Goal: Task Accomplishment & Management: Use online tool/utility

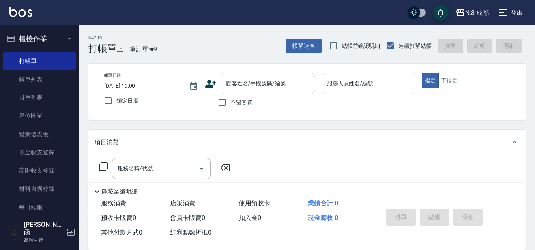
scroll to position [136, 0]
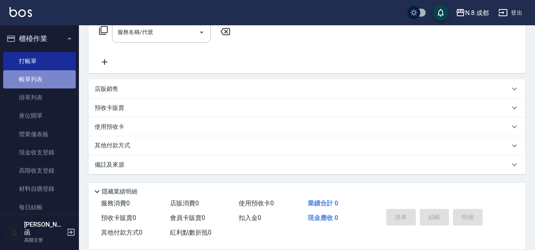
click at [56, 78] on link "帳單列表" at bounding box center [39, 79] width 73 height 18
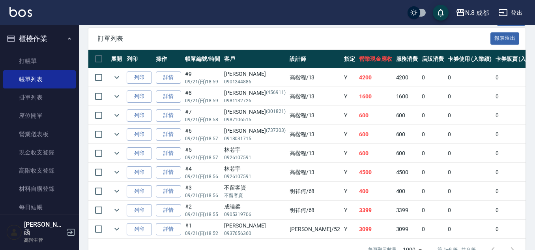
scroll to position [180, 0]
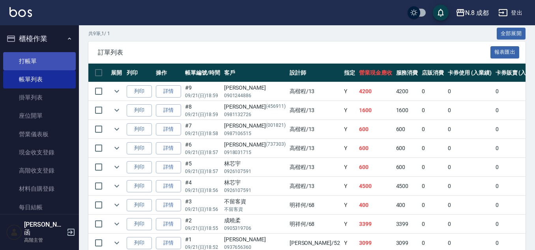
click at [40, 58] on link "打帳單" at bounding box center [39, 61] width 73 height 18
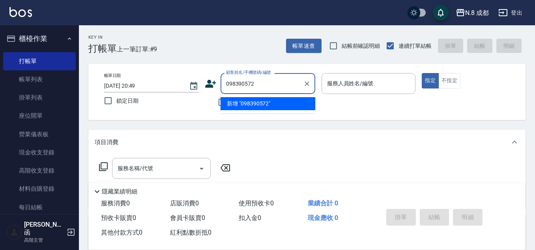
type input "0983905720"
drag, startPoint x: 291, startPoint y: 83, endPoint x: 186, endPoint y: 80, distance: 105.3
click at [186, 80] on div "帳單日期 2025/09/21 20:49 鎖定日期 顧客姓名/手機號碼/編號 0983905720 顧客姓名/手機號碼/編號 不留客資 服務人員姓名/編號 …" at bounding box center [307, 91] width 418 height 37
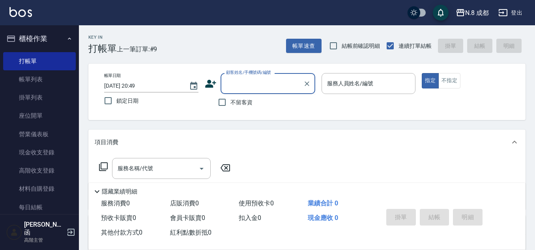
click at [211, 86] on icon at bounding box center [210, 84] width 11 height 8
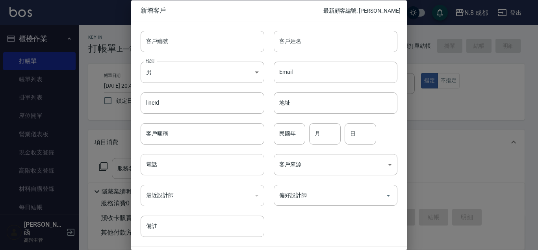
click at [177, 165] on input "電話" at bounding box center [203, 164] width 124 height 21
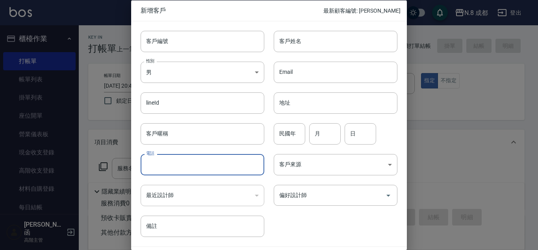
paste input "0983905720"
type input "0983905720"
click at [305, 44] on input "客戶姓名" at bounding box center [336, 40] width 124 height 21
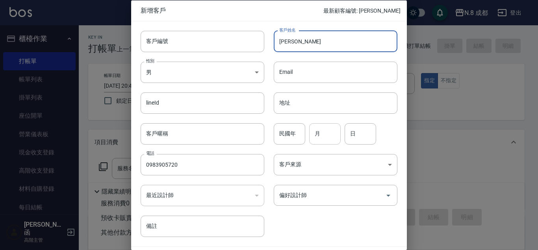
type input "[PERSON_NAME]"
click at [323, 134] on input "月" at bounding box center [325, 133] width 32 height 21
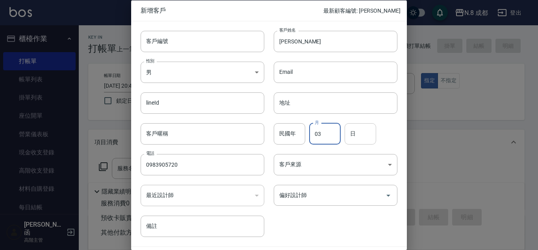
type input "03"
click at [354, 136] on input "日" at bounding box center [361, 133] width 32 height 21
type input "07"
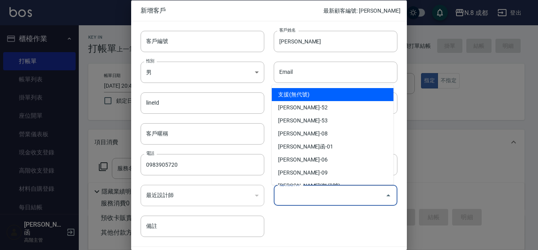
click at [330, 193] on input "偏好設計師" at bounding box center [330, 195] width 105 height 14
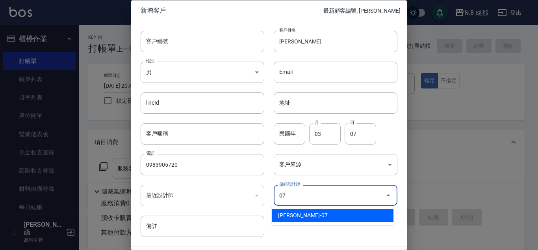
drag, startPoint x: 324, startPoint y: 215, endPoint x: 333, endPoint y: 216, distance: 8.7
click at [324, 216] on li "林晏綾-07" at bounding box center [333, 215] width 122 height 13
type input "[PERSON_NAME]"
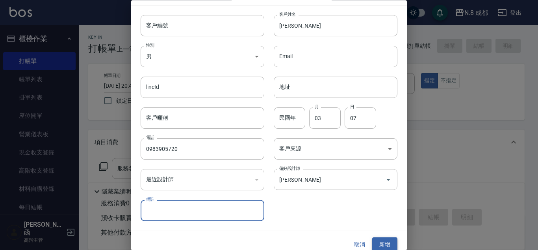
scroll to position [24, 0]
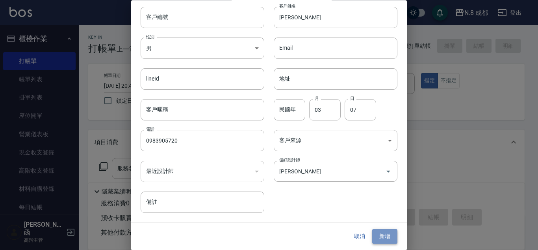
click at [379, 236] on button "新增" at bounding box center [385, 236] width 25 height 15
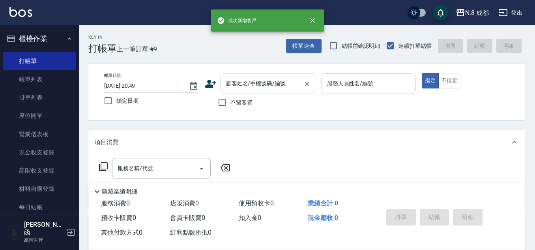
click at [270, 80] on input "顧客姓名/手機號碼/編號" at bounding box center [262, 83] width 76 height 14
paste input "0983905720"
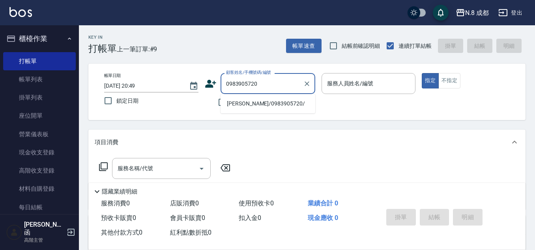
click at [250, 100] on li "莊芸/0983905720/" at bounding box center [267, 103] width 95 height 13
type input "莊芸/0983905720/"
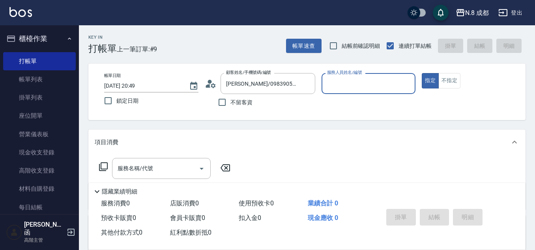
type input "林晏綾-07"
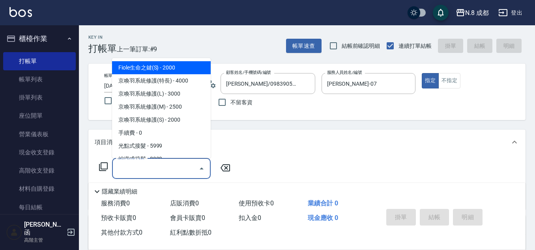
drag, startPoint x: 145, startPoint y: 174, endPoint x: 147, endPoint y: 166, distance: 8.1
click at [145, 174] on input "服務名稱/代號" at bounding box center [156, 168] width 80 height 14
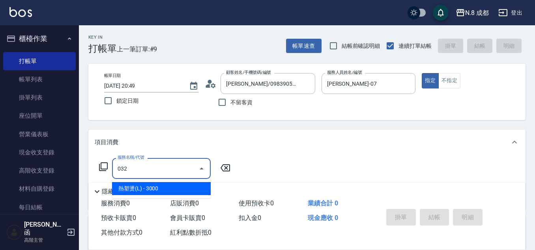
click at [158, 187] on span "熱塑燙(L) - 3000" at bounding box center [161, 188] width 99 height 13
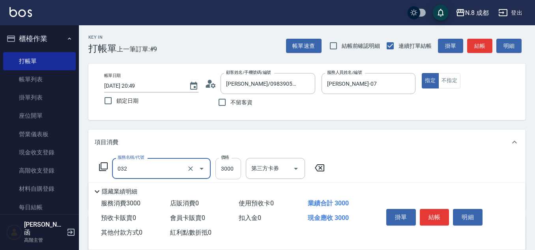
type input "熱塑燙(L)(032)"
click at [227, 170] on input "3000" at bounding box center [228, 168] width 26 height 21
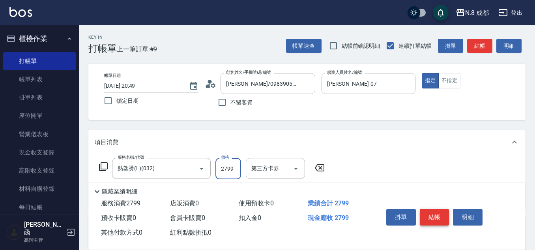
type input "2799"
click at [436, 213] on button "結帳" at bounding box center [434, 217] width 30 height 17
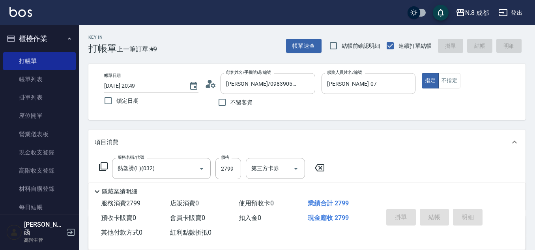
type input "2025/09/21 20:51"
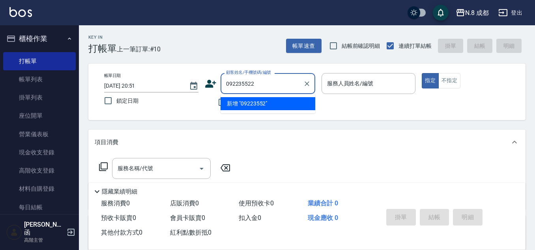
type input "0922355222"
drag, startPoint x: 279, startPoint y: 84, endPoint x: 73, endPoint y: 80, distance: 206.2
click at [71, 80] on div "N.8 成都 登出 櫃檯作業 打帳單 帳單列表 掛單列表 座位開單 營業儀表板 現金收支登錄 高階收支登錄 材料自購登錄 每日結帳 排班表 現場電腦打卡 掃碼…" at bounding box center [267, 193] width 535 height 386
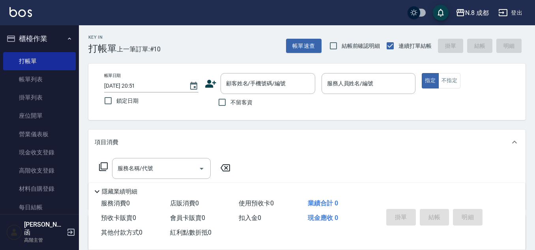
click at [213, 83] on icon at bounding box center [211, 84] width 12 height 12
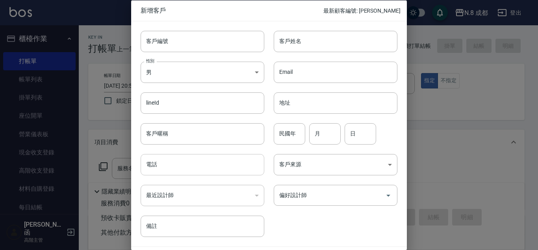
click at [181, 159] on input "電話" at bounding box center [203, 164] width 124 height 21
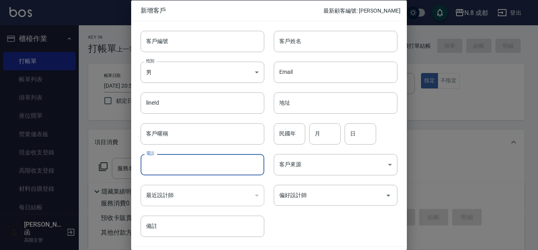
paste input "0922355222"
type input "0922355222"
click at [333, 47] on input "客戶姓名" at bounding box center [336, 40] width 124 height 21
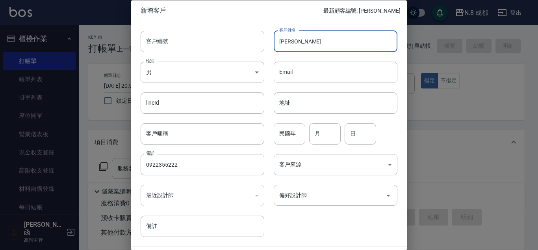
type input "[PERSON_NAME]"
click at [292, 138] on input "民國年" at bounding box center [290, 133] width 32 height 21
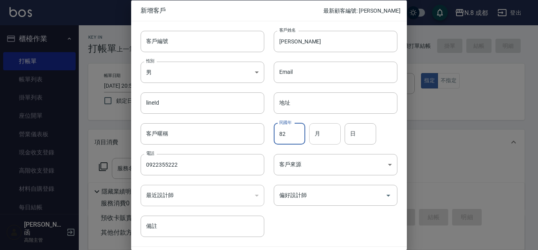
type input "82"
click at [319, 135] on input "月" at bounding box center [325, 133] width 32 height 21
type input "05"
click at [366, 134] on input "日" at bounding box center [361, 133] width 32 height 21
type input "18"
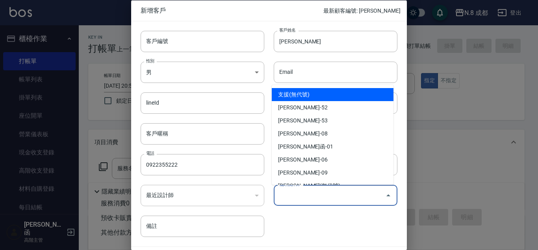
click at [318, 196] on input "偏好設計師" at bounding box center [330, 195] width 105 height 14
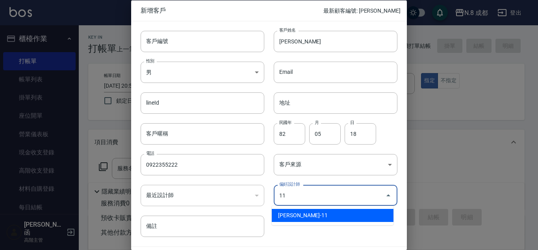
click at [307, 218] on li "葉真甄-11" at bounding box center [333, 215] width 122 height 13
type input "葉真甄"
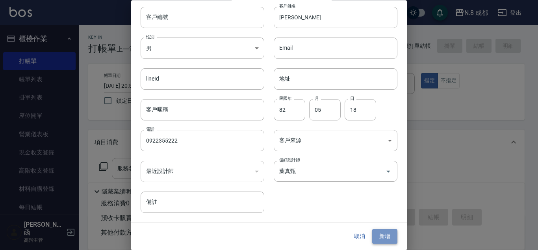
click at [380, 235] on button "新增" at bounding box center [385, 236] width 25 height 15
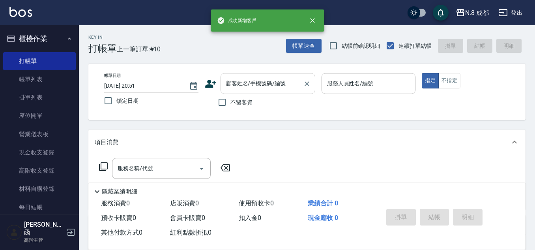
click at [249, 78] on div "顧客姓名/手機號碼/編號 顧客姓名/手機號碼/編號" at bounding box center [267, 83] width 95 height 21
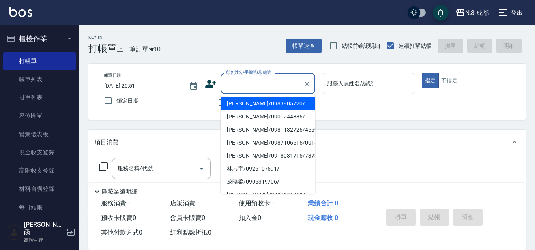
paste input "0922355222"
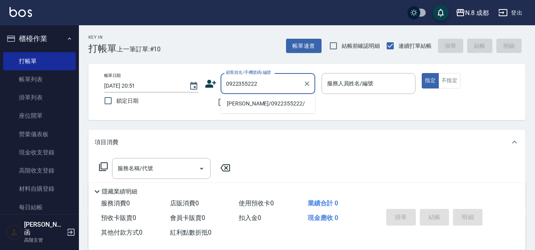
click at [248, 104] on li "李雨瞳/0922355222/" at bounding box center [267, 103] width 95 height 13
type input "李雨瞳/0922355222/"
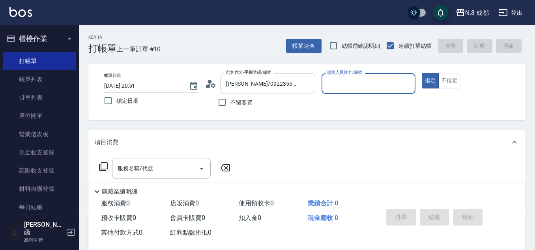
type input "葉真甄-11"
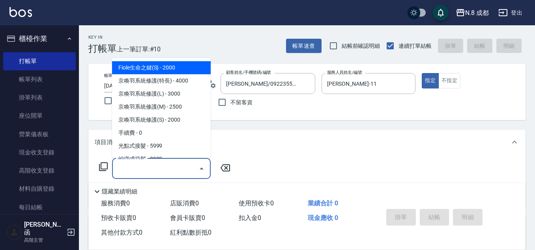
drag, startPoint x: 162, startPoint y: 174, endPoint x: 160, endPoint y: 155, distance: 19.1
click at [162, 166] on input "服務名稱/代號" at bounding box center [156, 168] width 80 height 14
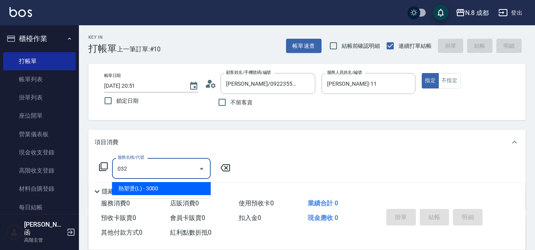
click at [151, 190] on span "熱塑燙(L) - 3000" at bounding box center [161, 188] width 99 height 13
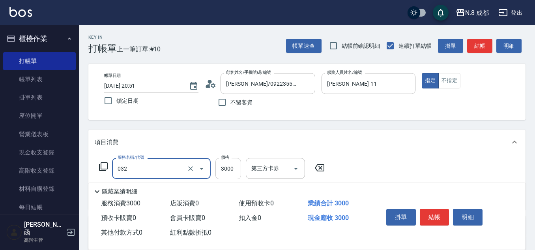
type input "熱塑燙(L)(032)"
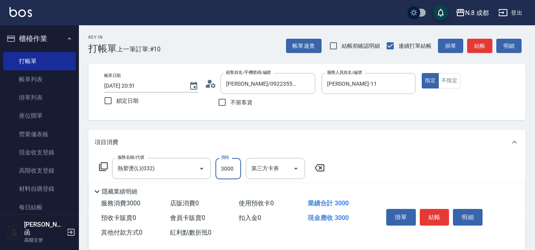
click at [224, 171] on input "3000" at bounding box center [228, 168] width 26 height 21
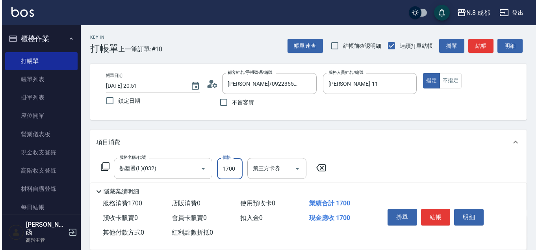
scroll to position [39, 0]
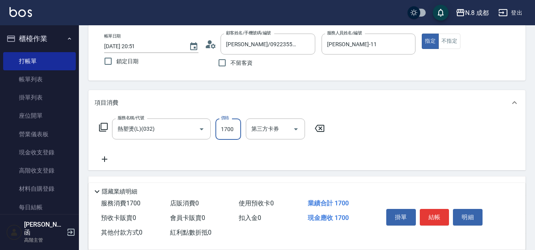
type input "1700"
click at [107, 158] on icon at bounding box center [105, 158] width 20 height 9
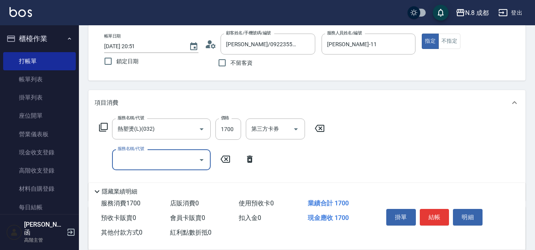
click at [162, 165] on input "服務名稱/代號" at bounding box center [156, 160] width 80 height 14
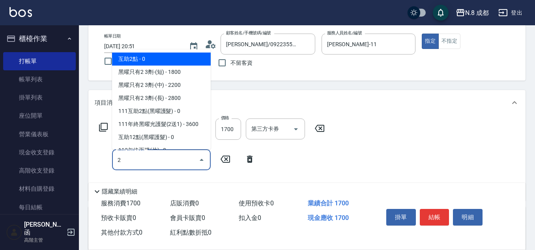
click at [143, 60] on span "互助2點 - 0" at bounding box center [161, 58] width 99 height 13
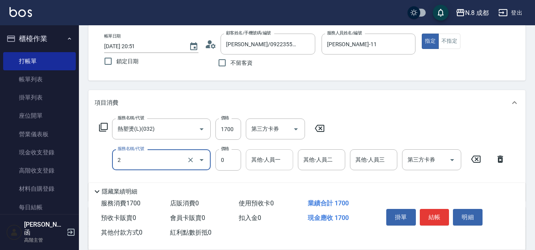
type input "互助2點(2)"
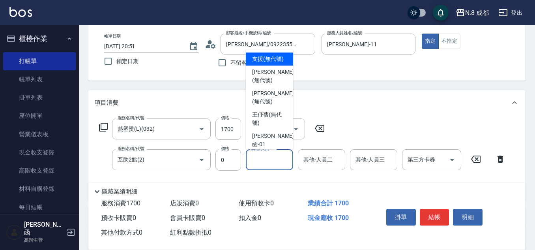
drag, startPoint x: 287, startPoint y: 165, endPoint x: 276, endPoint y: 159, distance: 13.1
click at [286, 165] on input "其他-人員一" at bounding box center [269, 160] width 40 height 14
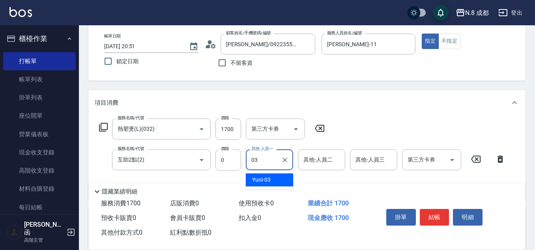
click at [273, 179] on div "Yuni -03" at bounding box center [269, 179] width 47 height 13
type input "Yuni-03"
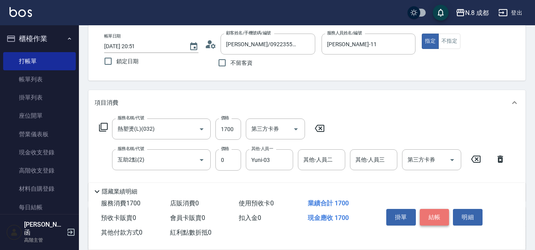
click at [435, 214] on button "結帳" at bounding box center [434, 217] width 30 height 17
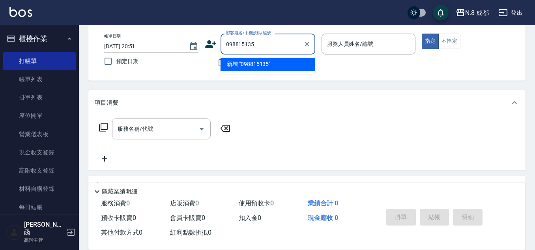
type input "0988151353"
drag, startPoint x: 272, startPoint y: 45, endPoint x: 122, endPoint y: 40, distance: 149.9
click at [122, 40] on div "帳單日期 2025/09/21 20:51 鎖定日期 顧客姓名/手機號碼/編號 0988151353 顧客姓名/手機號碼/編號 不留客資 服務人員姓名/編號 …" at bounding box center [307, 52] width 418 height 37
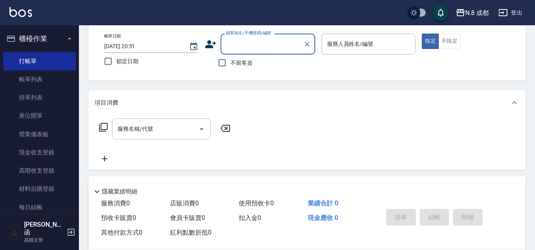
click at [210, 45] on icon at bounding box center [210, 44] width 11 height 8
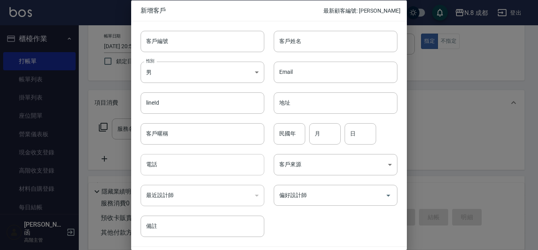
drag, startPoint x: 186, startPoint y: 158, endPoint x: 188, endPoint y: 154, distance: 4.2
click at [186, 156] on input "電話" at bounding box center [203, 164] width 124 height 21
paste input "0988151353"
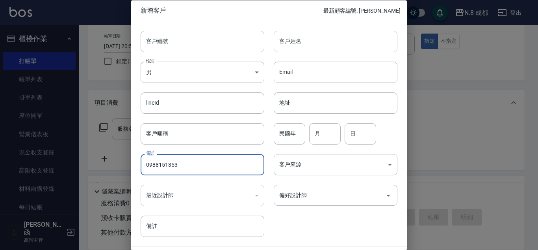
type input "0988151353"
drag, startPoint x: 299, startPoint y: 45, endPoint x: 302, endPoint y: 66, distance: 20.7
click at [299, 45] on input "客戶姓名" at bounding box center [336, 40] width 124 height 21
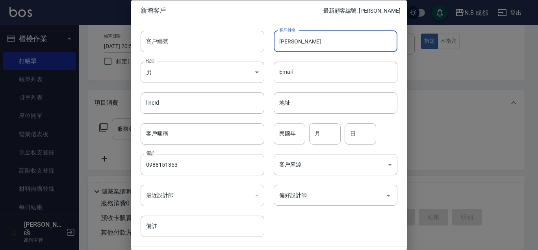
type input "[PERSON_NAME]"
click at [286, 123] on div "民國年 民國年" at bounding box center [290, 133] width 32 height 21
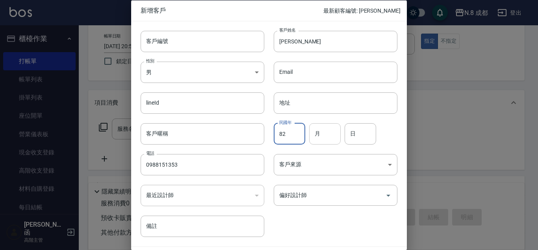
type input "82"
click at [327, 138] on input "月" at bounding box center [325, 133] width 32 height 21
type input "02"
click at [351, 137] on input "日" at bounding box center [361, 133] width 32 height 21
type input "07"
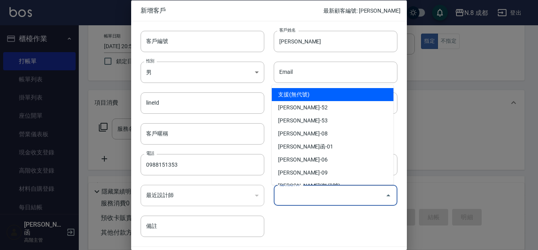
click at [321, 196] on input "偏好設計師" at bounding box center [330, 195] width 105 height 14
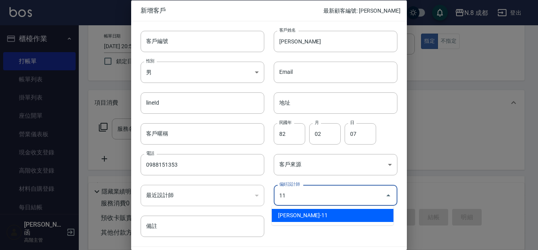
drag, startPoint x: 306, startPoint y: 220, endPoint x: 381, endPoint y: 230, distance: 75.7
click at [306, 220] on li "葉真甄-11" at bounding box center [333, 215] width 122 height 13
type input "葉真甄"
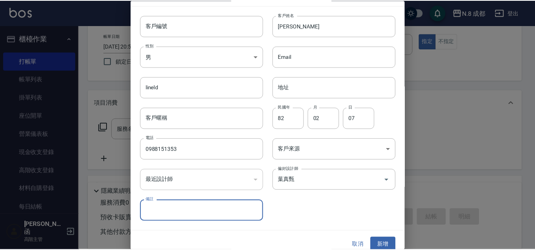
scroll to position [24, 0]
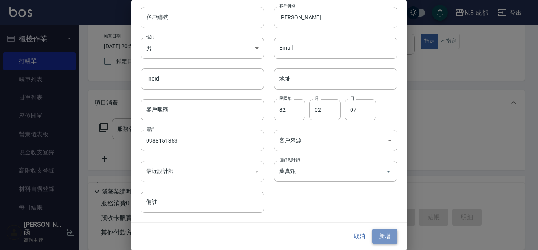
click at [383, 238] on button "新增" at bounding box center [385, 236] width 25 height 15
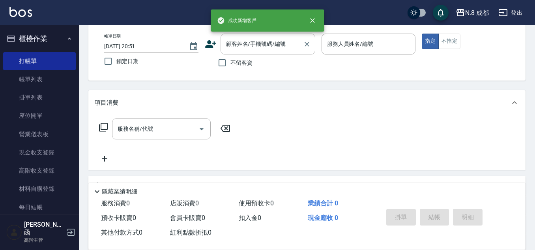
click at [237, 48] on input "顧客姓名/手機號碼/編號" at bounding box center [262, 44] width 76 height 14
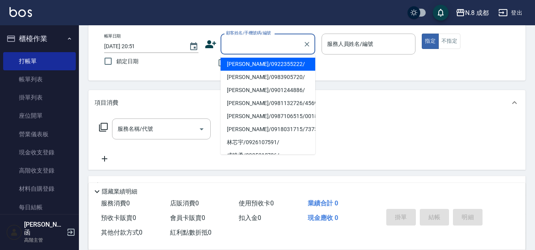
paste input "0988151353"
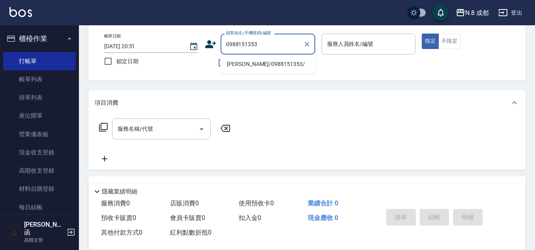
click at [265, 60] on li "趙雅珊/0988151353/" at bounding box center [267, 64] width 95 height 13
type input "趙雅珊/0988151353/"
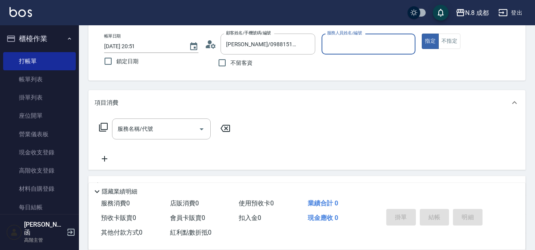
type input "葉真甄-11"
click at [155, 131] on input "服務名稱/代號" at bounding box center [156, 129] width 80 height 14
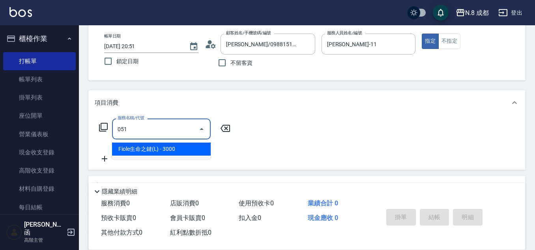
drag, startPoint x: 162, startPoint y: 147, endPoint x: 245, endPoint y: 136, distance: 84.2
click at [164, 146] on span "Fiole生命之鍵(L) - 3000" at bounding box center [161, 148] width 99 height 13
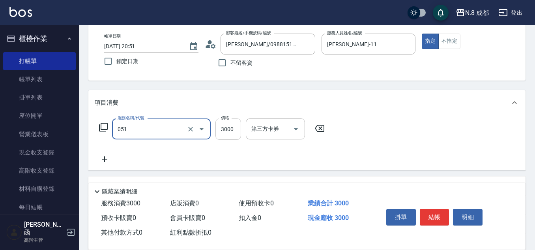
type input "Fiole生命之鍵(L)(051)"
click at [230, 129] on input "3000" at bounding box center [228, 128] width 26 height 21
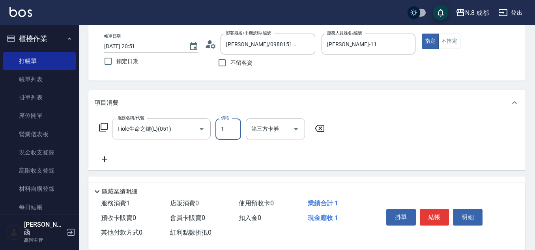
drag, startPoint x: 230, startPoint y: 129, endPoint x: 216, endPoint y: 129, distance: 13.4
click at [216, 129] on input "1" at bounding box center [228, 128] width 26 height 21
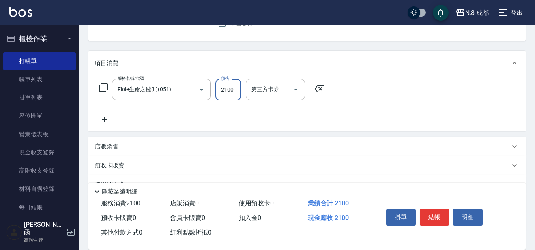
type input "2100"
click at [108, 149] on p "店販銷售" at bounding box center [107, 146] width 24 height 8
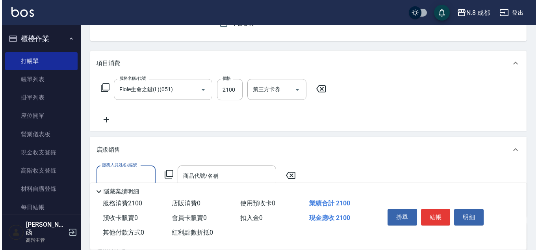
scroll to position [0, 0]
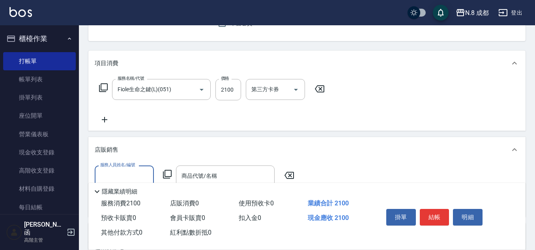
click at [134, 174] on input "服務人員姓名/編號" at bounding box center [124, 176] width 52 height 14
click at [123, 193] on span "葉真甄 -11" at bounding box center [113, 196] width 24 height 8
type input "葉真甄-11"
click at [170, 168] on div "服務人員姓名/編號 葉真甄-11 服務人員姓名/編號 商品代號/名稱 商品代號/名稱" at bounding box center [197, 175] width 204 height 21
click at [171, 171] on icon at bounding box center [167, 174] width 9 height 9
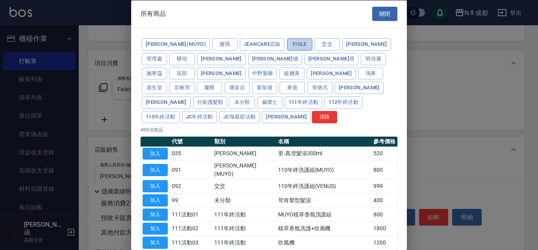
click at [287, 47] on button "Fiole" at bounding box center [299, 44] width 25 height 12
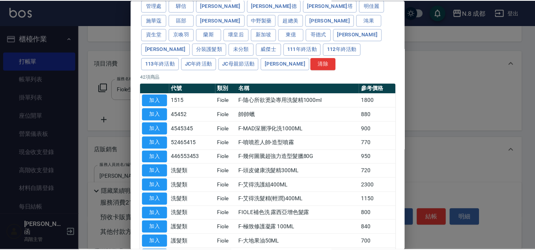
scroll to position [118, 0]
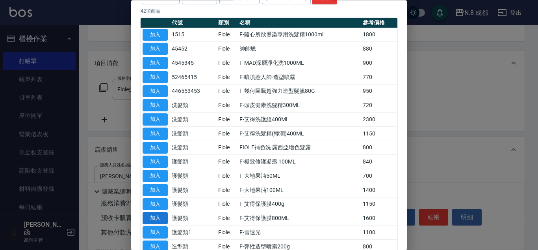
click at [160, 212] on button "加入" at bounding box center [155, 218] width 25 height 12
type input "F-艾得保護膜800ML"
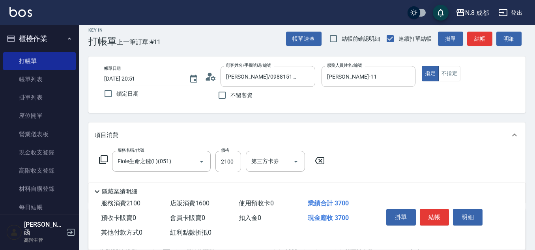
scroll to position [0, 0]
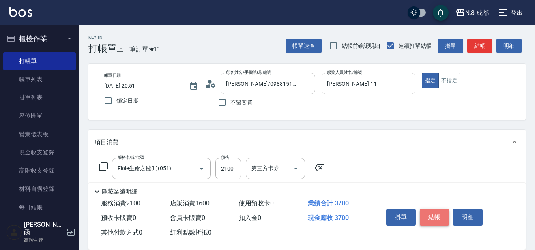
click at [435, 213] on button "結帳" at bounding box center [434, 217] width 30 height 17
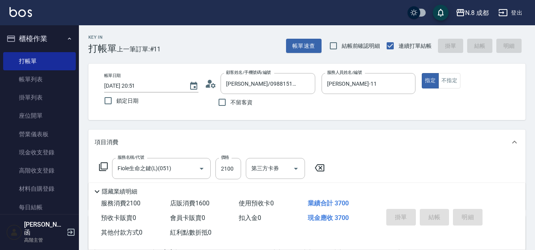
type input "2025/09/21 20:52"
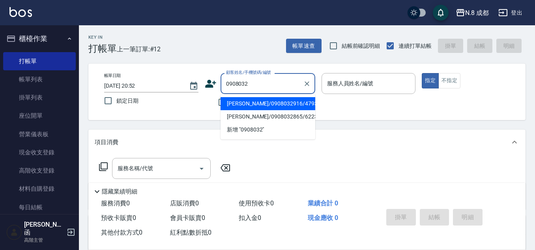
click at [281, 104] on li "陳霈/0908032916/479396" at bounding box center [267, 103] width 95 height 13
type input "陳霈/0908032916/479396"
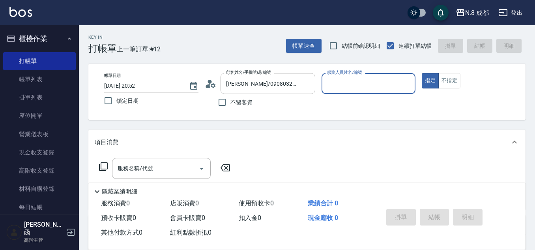
click at [347, 82] on input "服務人員姓名/編號" at bounding box center [368, 83] width 87 height 14
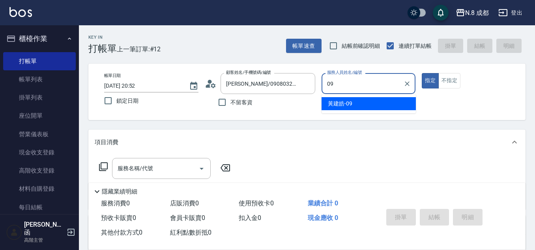
click at [340, 101] on span "黃建皓 -09" at bounding box center [340, 103] width 24 height 8
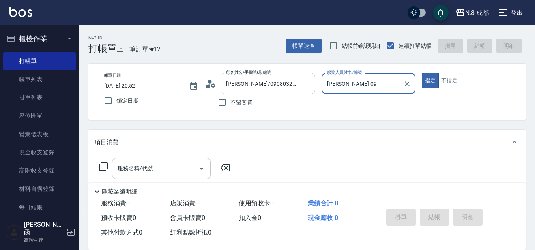
type input "黃建皓-09"
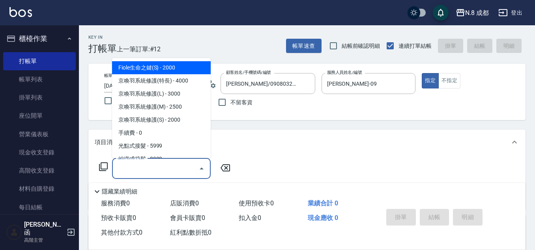
click at [158, 171] on input "服務名稱/代號" at bounding box center [156, 168] width 80 height 14
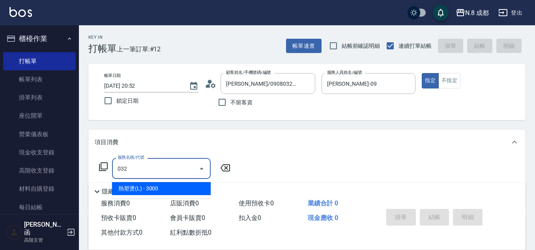
click at [158, 186] on span "熱塑燙(L) - 3000" at bounding box center [161, 188] width 99 height 13
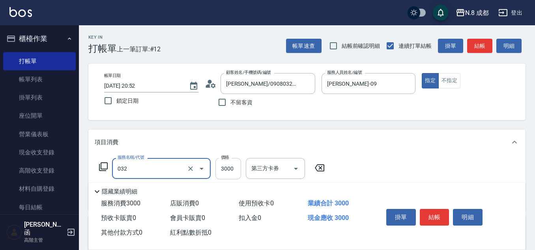
type input "熱塑燙(L)(032)"
click at [233, 168] on input "3000" at bounding box center [228, 168] width 26 height 21
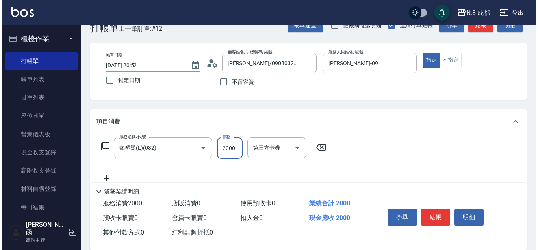
scroll to position [39, 0]
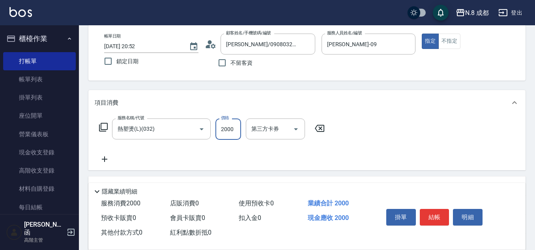
type input "2000"
click at [101, 160] on icon at bounding box center [105, 158] width 20 height 9
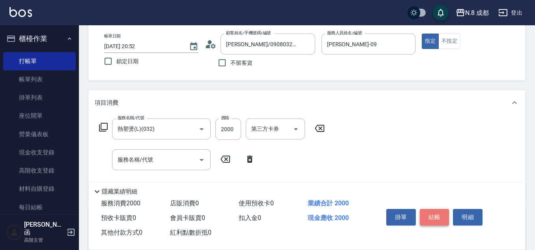
click at [443, 212] on button "結帳" at bounding box center [434, 217] width 30 height 17
type input "2025/09/21 20:53"
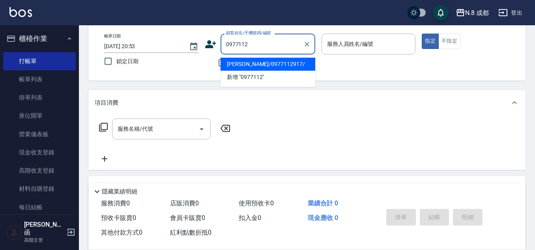
click at [254, 68] on li "鍾琦/0977112917/" at bounding box center [267, 64] width 95 height 13
type input "鍾琦/0977112917/"
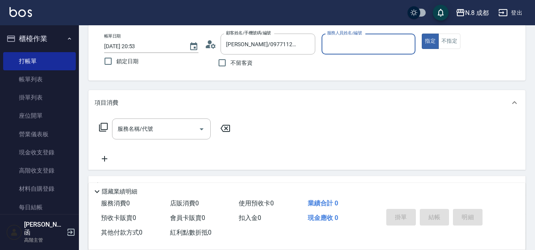
type input "黃建皓-09"
click at [156, 129] on input "服務名稱/代號" at bounding box center [156, 129] width 80 height 14
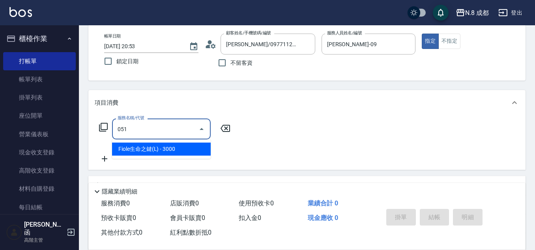
drag, startPoint x: 158, startPoint y: 146, endPoint x: 212, endPoint y: 136, distance: 54.6
click at [159, 146] on span "Fiole生命之鍵(L) - 3000" at bounding box center [161, 148] width 99 height 13
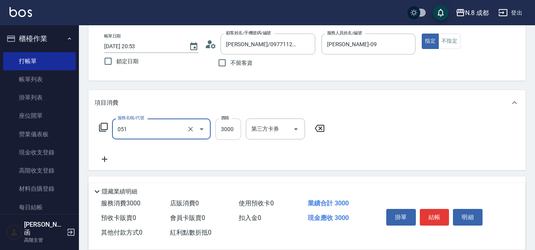
type input "Fiole生命之鍵(L)(051)"
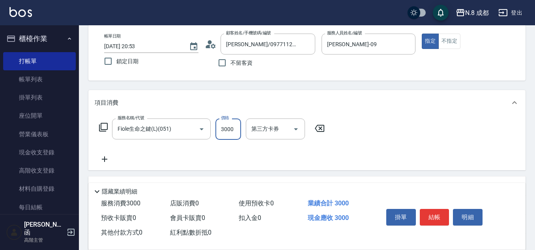
click at [225, 126] on input "3000" at bounding box center [228, 128] width 26 height 21
type input "3680"
click at [112, 156] on icon at bounding box center [105, 158] width 20 height 9
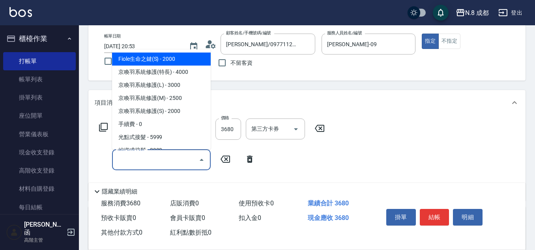
click at [132, 159] on input "服務名稱/代號" at bounding box center [156, 160] width 80 height 14
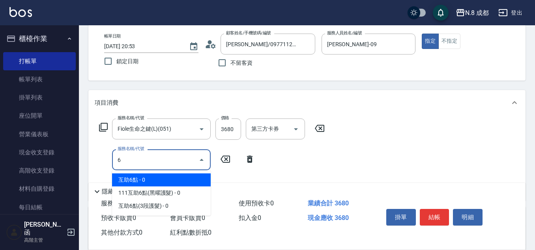
drag, startPoint x: 145, startPoint y: 174, endPoint x: 189, endPoint y: 177, distance: 44.3
click at [145, 174] on span "互助6點 - 0" at bounding box center [161, 179] width 99 height 13
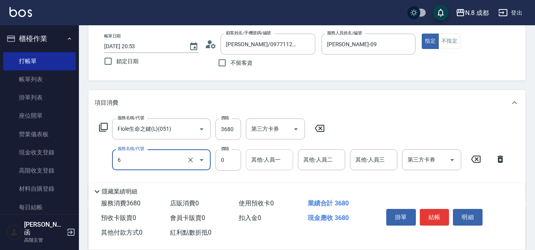
type input "互助6點(6)"
click at [267, 157] on input "0" at bounding box center [269, 160] width 40 height 14
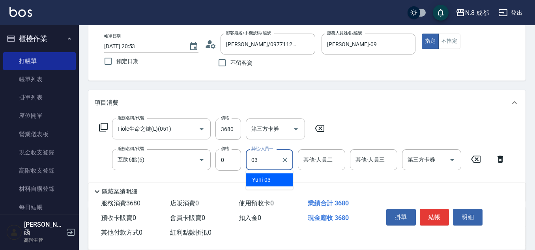
click at [263, 180] on span "Yuni -03" at bounding box center [261, 179] width 19 height 8
type input "Yuni-03"
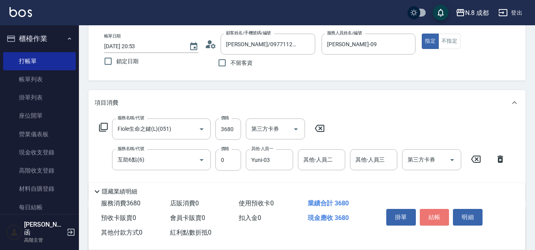
click at [441, 210] on button "結帳" at bounding box center [434, 217] width 30 height 17
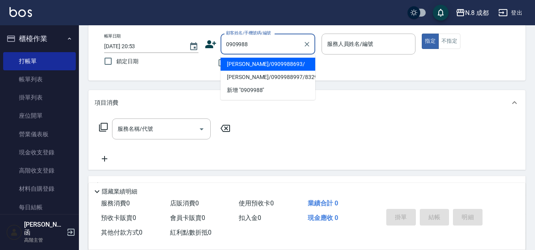
click at [279, 64] on li "吳品儀/0909988693/" at bounding box center [267, 64] width 95 height 13
type input "吳品儀/0909988693/"
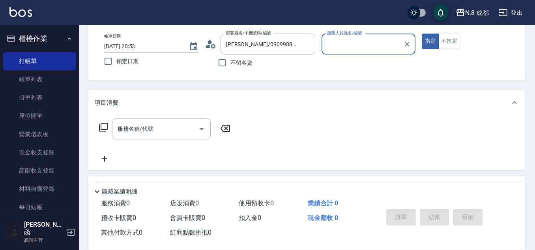
type input "黃建皓-09"
click at [160, 127] on input "服務名稱/代號" at bounding box center [156, 129] width 80 height 14
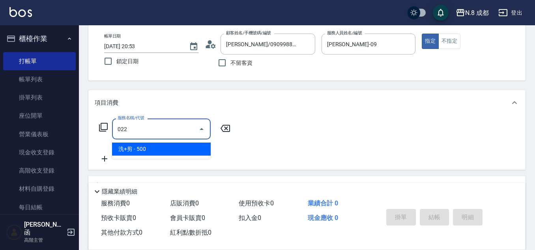
drag, startPoint x: 163, startPoint y: 150, endPoint x: 242, endPoint y: 128, distance: 82.1
click at [164, 150] on span "洗+剪 - 500" at bounding box center [161, 148] width 99 height 13
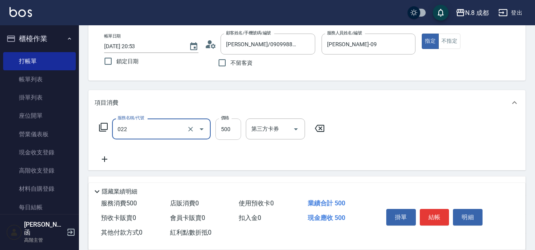
type input "洗+剪(022)"
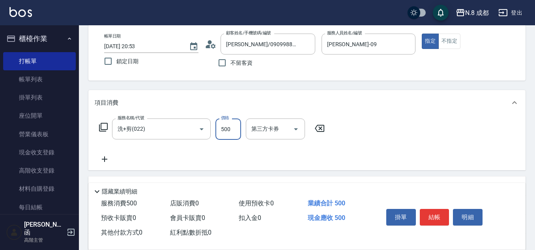
click at [233, 129] on input "500" at bounding box center [228, 128] width 26 height 21
type input "600"
drag, startPoint x: 104, startPoint y: 161, endPoint x: 147, endPoint y: 161, distance: 43.4
click at [119, 161] on div "服務名稱/代號 洗+剪(022) 服務名稱/代號 價格 600 價格 第三方卡券 第三方卡券" at bounding box center [212, 140] width 235 height 45
drag, startPoint x: 147, startPoint y: 161, endPoint x: 147, endPoint y: 148, distance: 12.6
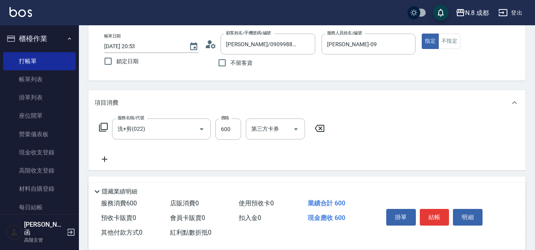
click at [147, 160] on div "服務名稱/代號 洗+剪(022) 服務名稱/代號 價格 600 價格 第三方卡券 第三方卡券" at bounding box center [212, 140] width 235 height 45
click at [108, 156] on icon at bounding box center [105, 158] width 20 height 9
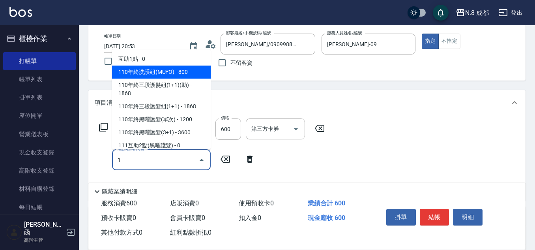
drag, startPoint x: 144, startPoint y: 60, endPoint x: 149, endPoint y: 66, distance: 7.8
click at [144, 60] on span "互助1點 - 0" at bounding box center [161, 58] width 99 height 13
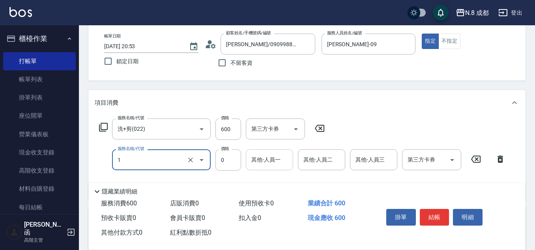
type input "互助1點(1)"
click at [271, 162] on input "0" at bounding box center [269, 160] width 40 height 14
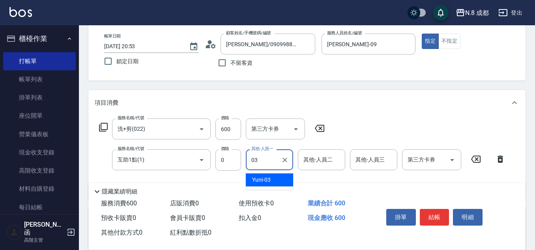
click at [276, 179] on div "Yuni -03" at bounding box center [269, 179] width 47 height 13
type input "Yuni-03"
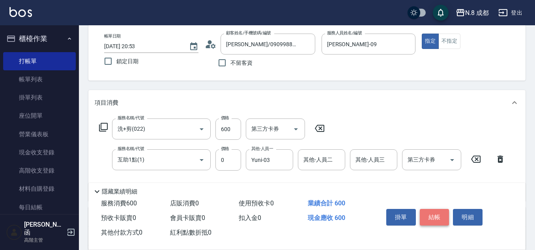
click at [435, 211] on button "結帳" at bounding box center [434, 217] width 30 height 17
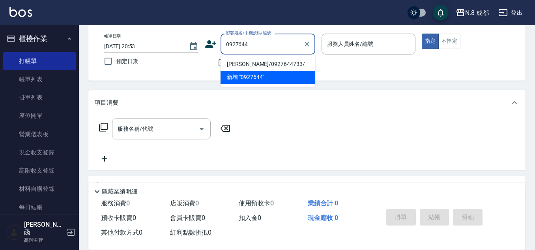
click at [272, 67] on li "邱毓雅/0927644733/" at bounding box center [267, 64] width 95 height 13
type input "邱毓雅/0927644733/"
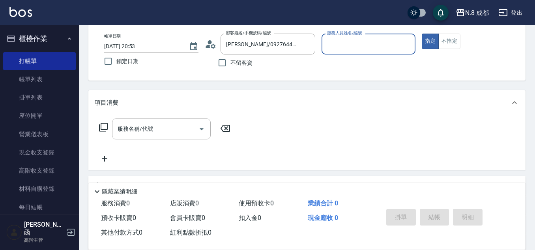
type input "黃建皓-09"
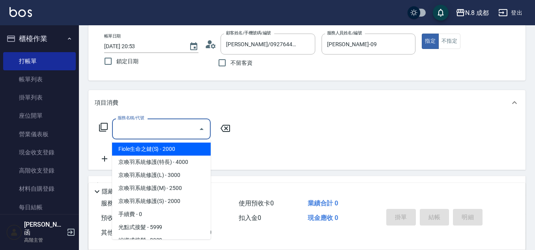
click at [160, 132] on input "服務名稱/代號" at bounding box center [156, 129] width 80 height 14
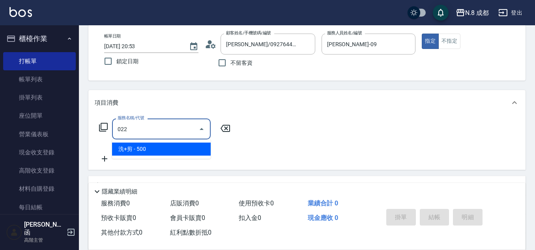
click at [158, 153] on span "洗+剪 - 500" at bounding box center [161, 148] width 99 height 13
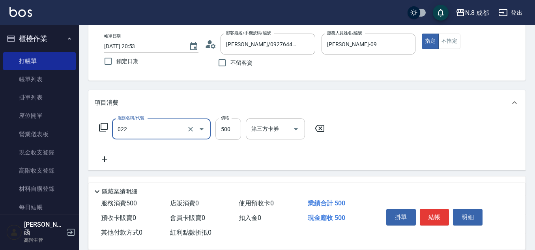
type input "洗+剪(022)"
click at [233, 127] on input "500" at bounding box center [228, 128] width 26 height 21
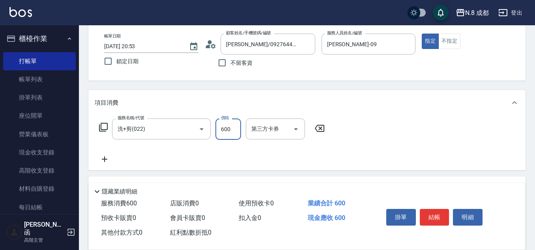
type input "600"
drag, startPoint x: 106, startPoint y: 162, endPoint x: 113, endPoint y: 162, distance: 6.7
click at [113, 162] on icon at bounding box center [105, 158] width 20 height 9
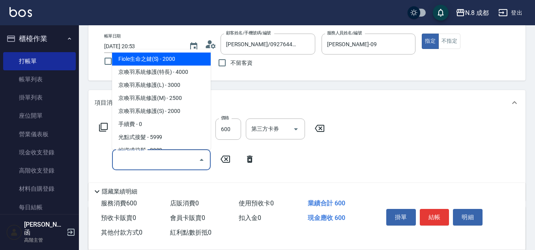
click at [140, 161] on input "服務名稱/代號" at bounding box center [156, 160] width 80 height 14
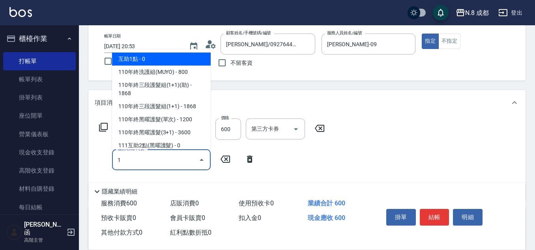
click at [137, 51] on ul "互助1點 - 0 110年終洗護組(MUYO) - 800 110年終三段護髮組(1+1)(助) - 1868 110年終三段護髮組(1+1) - 1868 …" at bounding box center [161, 99] width 99 height 100
click at [140, 59] on span "互助1點 - 0" at bounding box center [161, 58] width 99 height 13
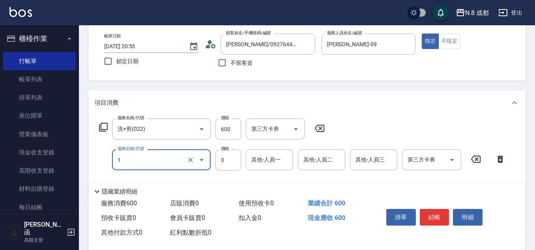
type input "互助1點(1)"
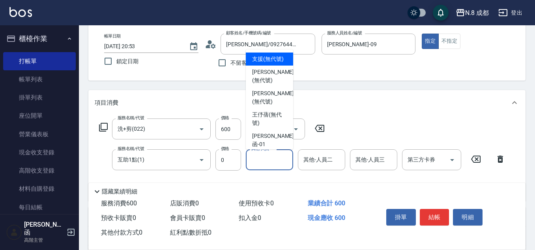
click at [279, 158] on input "其他-人員一" at bounding box center [269, 160] width 40 height 14
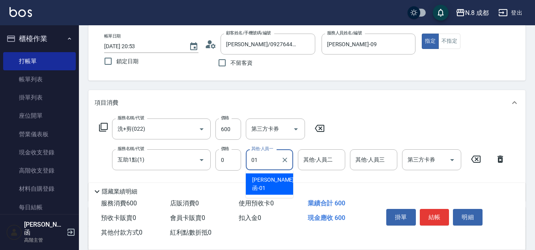
click at [278, 177] on div "詹子函 -01" at bounding box center [269, 183] width 47 height 21
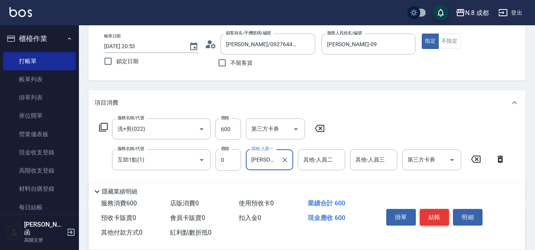
type input "詹子函-01"
click at [439, 214] on button "結帳" at bounding box center [434, 217] width 30 height 17
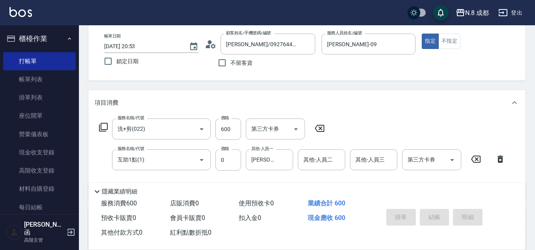
type input "2025/09/21 20:54"
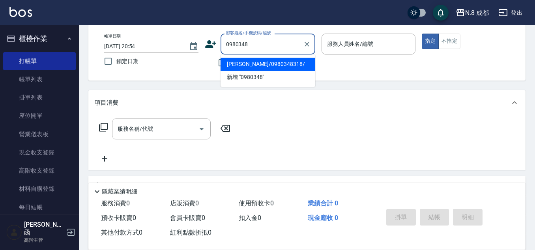
click at [276, 65] on li "翁宏彰/0980348318/" at bounding box center [267, 64] width 95 height 13
type input "翁宏彰/0980348318/"
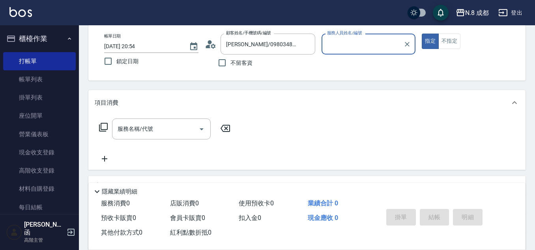
type input "黃建皓-09"
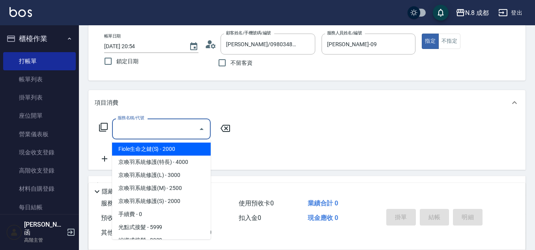
click at [146, 130] on input "服務名稱/代號" at bounding box center [156, 129] width 80 height 14
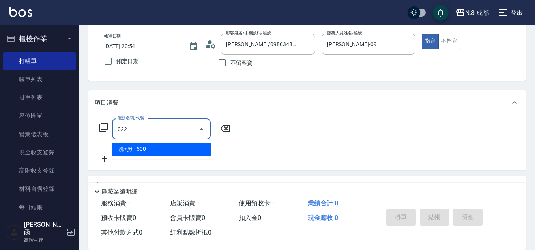
drag, startPoint x: 155, startPoint y: 147, endPoint x: 214, endPoint y: 142, distance: 60.1
click at [156, 146] on span "洗+剪 - 500" at bounding box center [161, 148] width 99 height 13
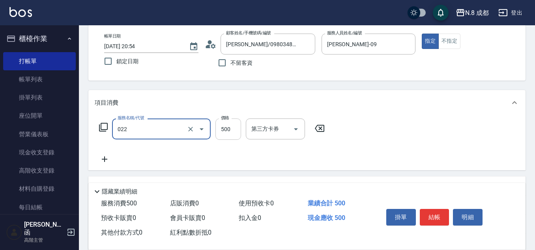
type input "洗+剪(022)"
click at [236, 130] on input "500" at bounding box center [228, 128] width 26 height 21
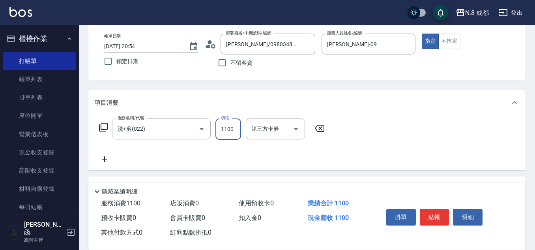
type input "1100"
click at [104, 163] on icon at bounding box center [105, 158] width 20 height 9
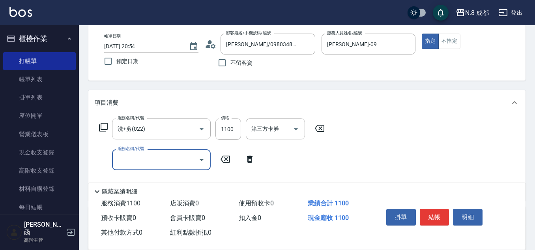
click at [127, 165] on input "服務名稱/代號" at bounding box center [156, 160] width 80 height 14
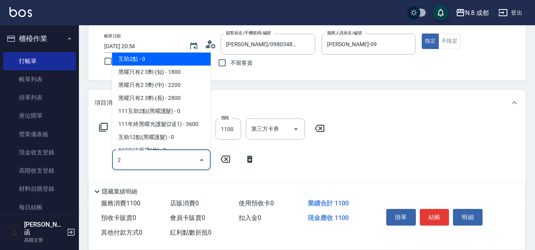
click at [142, 59] on span "互助2點 - 0" at bounding box center [161, 58] width 99 height 13
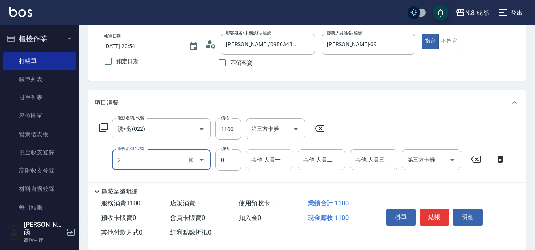
click at [270, 167] on div "其他-人員一" at bounding box center [269, 159] width 47 height 21
type input "互助2點(2)"
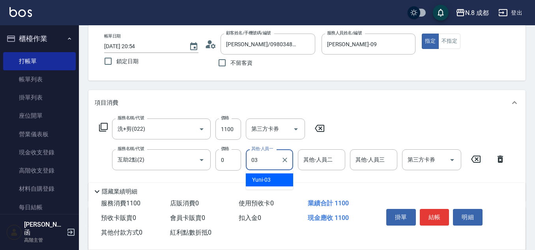
click at [276, 178] on div "Yuni -03" at bounding box center [269, 179] width 47 height 13
type input "Yuni-03"
click at [441, 214] on button "結帳" at bounding box center [434, 217] width 30 height 17
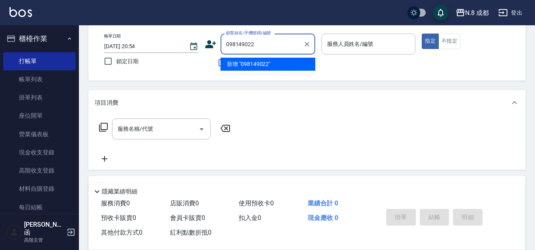
type input "0981490228"
drag, startPoint x: 284, startPoint y: 45, endPoint x: 122, endPoint y: 28, distance: 162.4
click at [121, 28] on div "帳單日期 2025/09/21 20:54 鎖定日期 顧客姓名/手機號碼/編號 0981490228 顧客姓名/手機號碼/編號 不留客資 服務人員姓名/編號 …" at bounding box center [306, 52] width 437 height 56
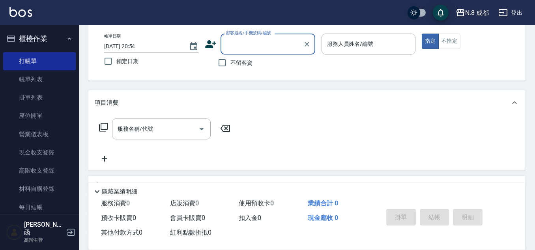
click at [209, 46] on icon at bounding box center [210, 44] width 11 height 8
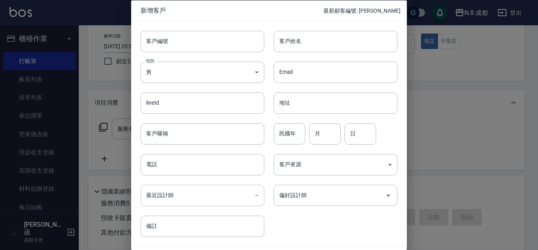
click at [169, 151] on div "電話 電話" at bounding box center [197, 159] width 133 height 31
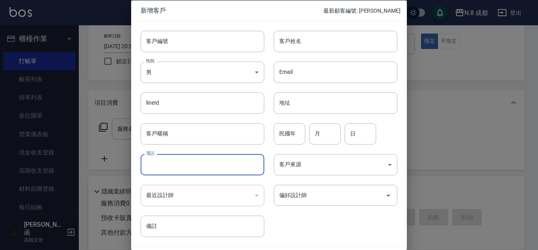
drag, startPoint x: 179, startPoint y: 169, endPoint x: 186, endPoint y: 159, distance: 12.4
click at [179, 169] on input "電話" at bounding box center [203, 164] width 124 height 21
paste input "0981490228"
type input "0981490228"
click at [304, 39] on input "客戶姓名" at bounding box center [336, 40] width 124 height 21
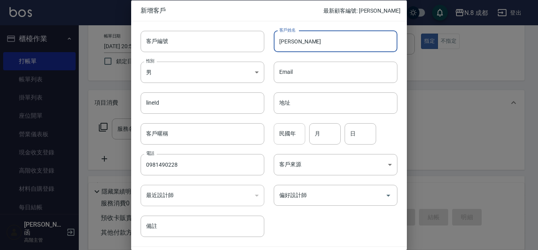
type input "[PERSON_NAME]"
drag, startPoint x: 301, startPoint y: 139, endPoint x: 298, endPoint y: 136, distance: 4.2
click at [301, 139] on input "民國年" at bounding box center [290, 133] width 32 height 21
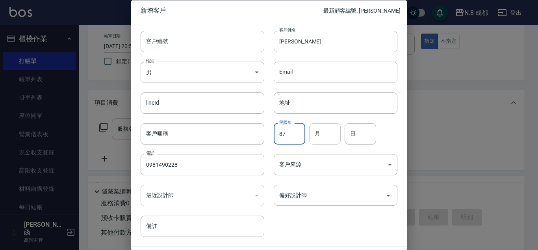
type input "87"
click at [326, 137] on input "月" at bounding box center [325, 133] width 32 height 21
type input "11"
click at [359, 137] on input "日" at bounding box center [361, 133] width 32 height 21
type input "04"
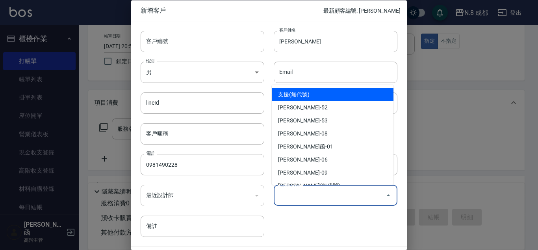
click at [322, 193] on input "偏好設計師" at bounding box center [330, 195] width 105 height 14
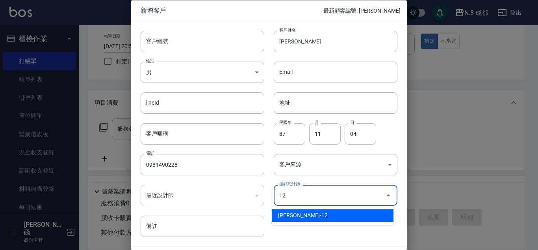
click at [304, 209] on li "張芷瑜-12" at bounding box center [333, 215] width 122 height 13
type input "張芷瑜"
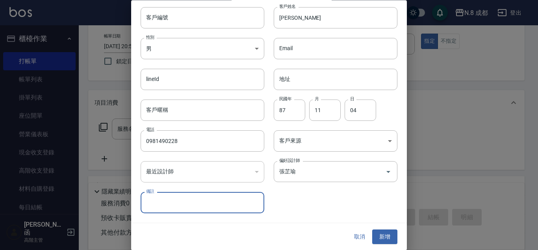
scroll to position [24, 0]
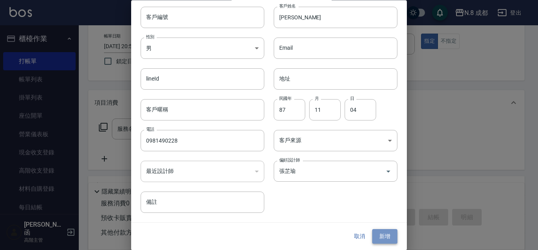
click at [384, 235] on button "新增" at bounding box center [385, 236] width 25 height 15
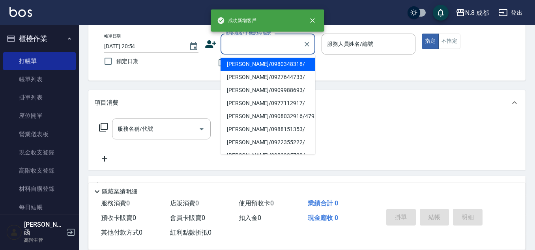
click at [281, 50] on input "顧客姓名/手機號碼/編號" at bounding box center [262, 44] width 76 height 14
paste input "0981490228"
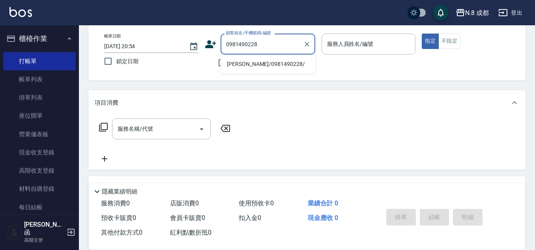
click at [265, 64] on li "白雅昀/0981490228/" at bounding box center [267, 64] width 95 height 13
type input "白雅昀/0981490228/"
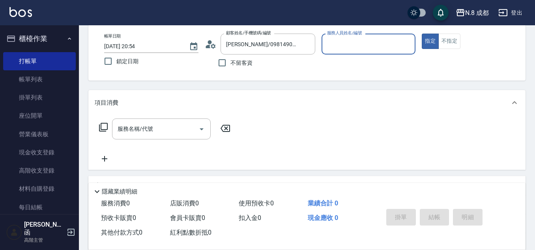
type input "張芷瑜-12"
click at [166, 130] on input "服務名稱/代號" at bounding box center [156, 129] width 80 height 14
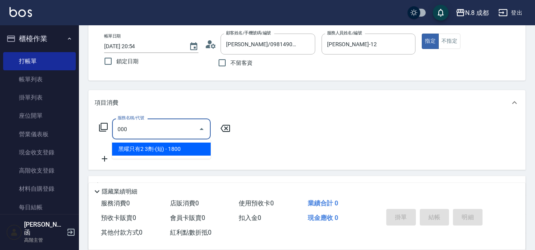
click at [158, 149] on span "黑曜只有2 3劑-(短) - 1800" at bounding box center [161, 148] width 99 height 13
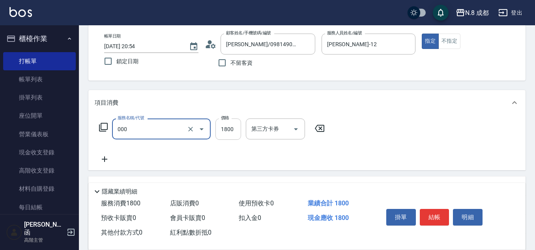
type input "黑曜只有2 3劑-(短)(000)"
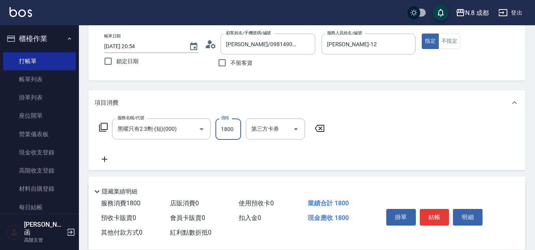
click at [231, 130] on input "1800" at bounding box center [228, 128] width 26 height 21
type input "3300"
click at [104, 160] on icon at bounding box center [105, 158] width 20 height 9
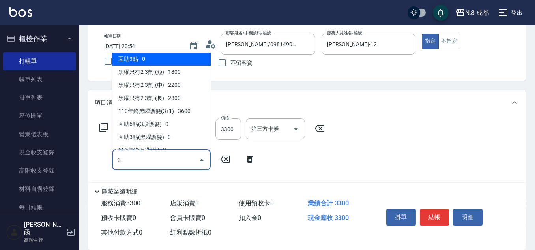
click at [140, 54] on span "互助3點 - 0" at bounding box center [161, 58] width 99 height 13
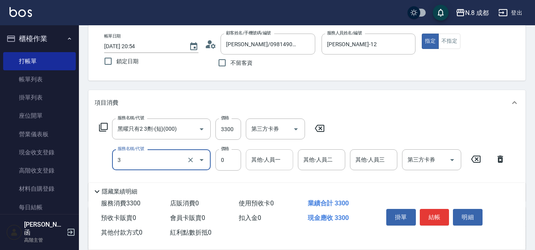
type input "互助3點(3)"
click at [273, 160] on input "其他-人員一" at bounding box center [269, 160] width 40 height 14
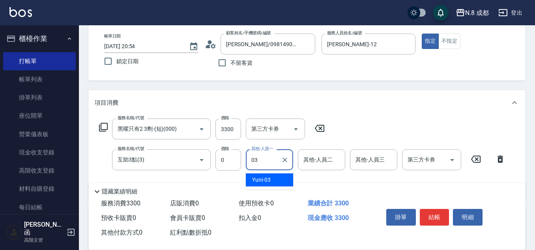
click at [269, 180] on span "Yuni -03" at bounding box center [261, 179] width 19 height 8
type input "Yuni-03"
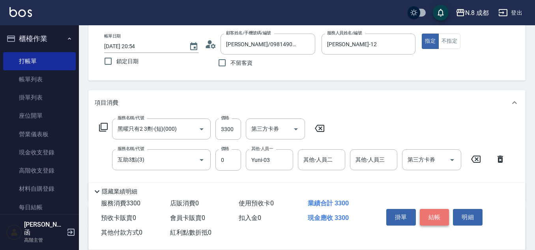
click at [430, 212] on button "結帳" at bounding box center [434, 217] width 30 height 17
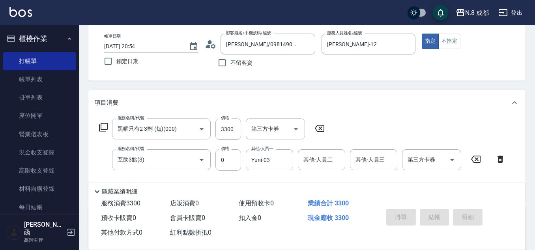
type input "2025/09/21 20:55"
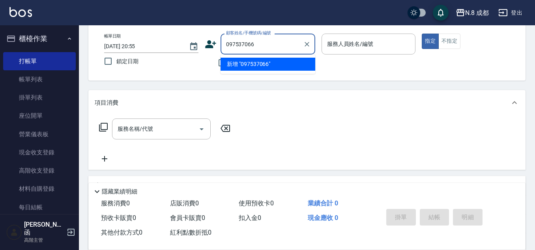
type input "0975370663"
drag, startPoint x: 280, startPoint y: 50, endPoint x: 184, endPoint y: 47, distance: 96.2
click at [184, 47] on div "帳單日期 2025/09/21 20:55 鎖定日期 顧客姓名/手機號碼/編號 0975370663 顧客姓名/手機號碼/編號 不留客資 服務人員姓名/編號 …" at bounding box center [307, 52] width 418 height 37
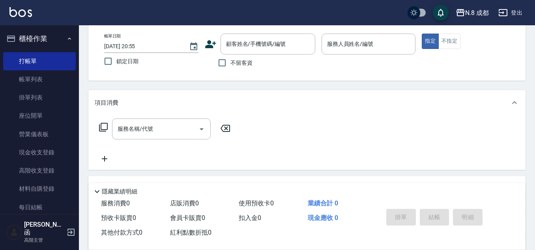
click at [212, 46] on icon at bounding box center [210, 44] width 11 height 8
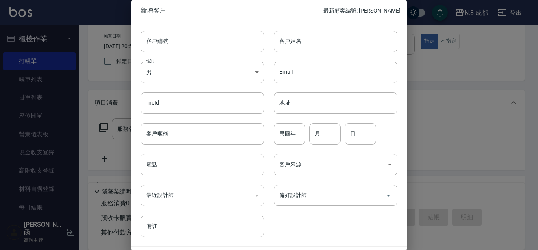
click at [172, 168] on input "電話" at bounding box center [203, 164] width 124 height 21
paste input "0975370663"
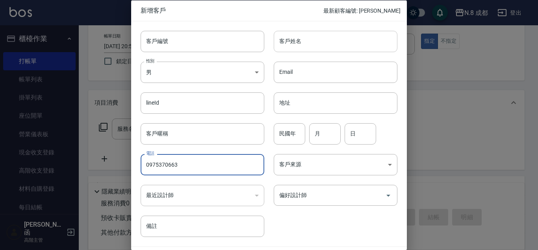
type input "0975370663"
click at [309, 36] on input "客戶姓名" at bounding box center [336, 40] width 124 height 21
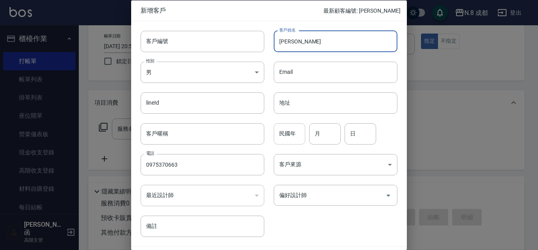
type input "[PERSON_NAME]"
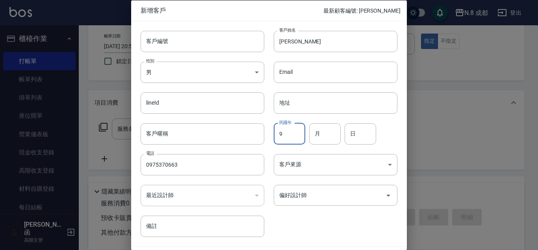
click at [292, 133] on input "9" at bounding box center [290, 133] width 32 height 21
type input "90"
click at [324, 133] on input "月" at bounding box center [325, 133] width 32 height 21
type input "03"
click at [356, 132] on input "日" at bounding box center [361, 133] width 32 height 21
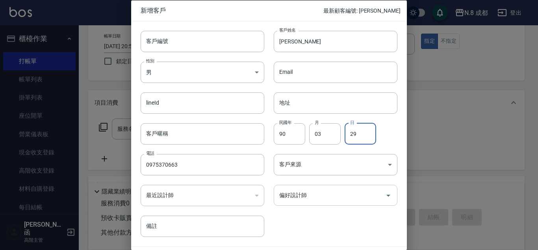
type input "29"
click at [328, 199] on input "偏好設計師" at bounding box center [330, 195] width 105 height 14
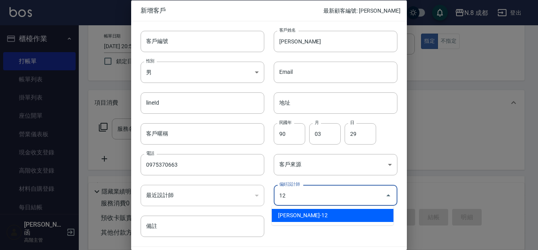
click at [313, 220] on li "張芷瑜-12" at bounding box center [333, 215] width 122 height 13
type input "張芷瑜"
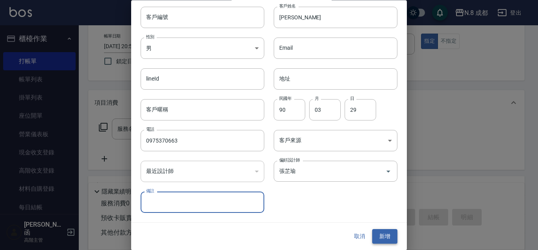
click at [377, 234] on button "新增" at bounding box center [385, 236] width 25 height 15
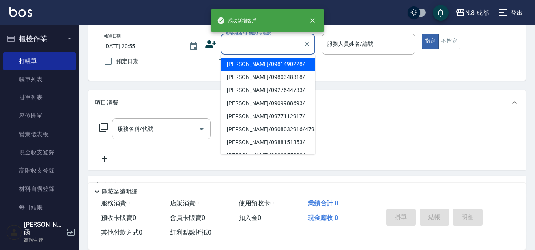
click at [255, 42] on input "顧客姓名/手機號碼/編號" at bounding box center [262, 44] width 76 height 14
paste input "0975370663"
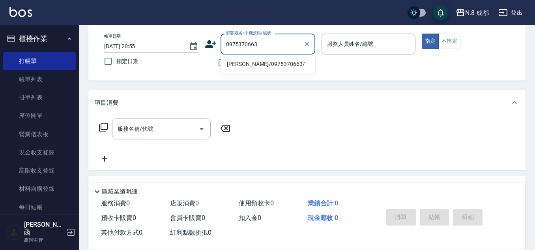
click at [252, 64] on li "王郁婷/0975370663/" at bounding box center [267, 64] width 95 height 13
type input "王郁婷/0975370663/"
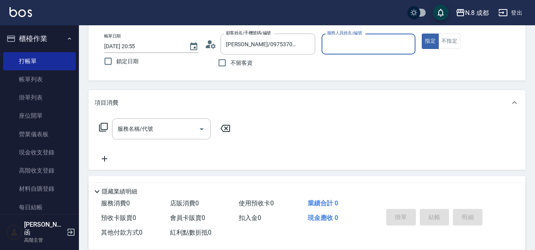
type input "張芷瑜-12"
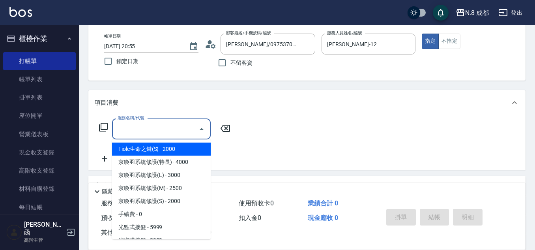
click at [156, 130] on input "服務名稱/代號" at bounding box center [156, 129] width 80 height 14
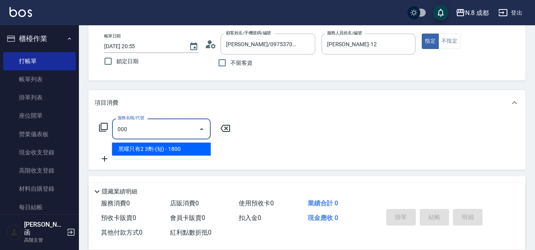
click at [168, 153] on span "黑曜只有2 3劑-(短) - 1800" at bounding box center [161, 148] width 99 height 13
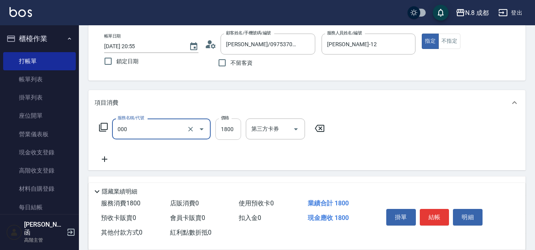
type input "黑曜只有2 3劑-(短)(000)"
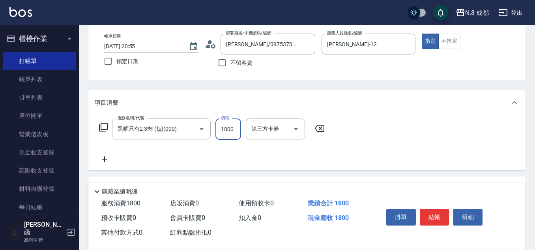
click at [232, 131] on input "1800" at bounding box center [228, 128] width 26 height 21
type input "2100"
click at [106, 158] on icon at bounding box center [105, 158] width 20 height 9
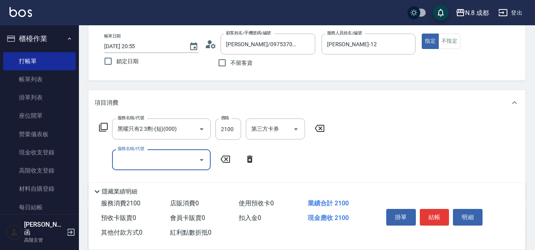
click at [160, 156] on input "服務名稱/代號" at bounding box center [156, 160] width 80 height 14
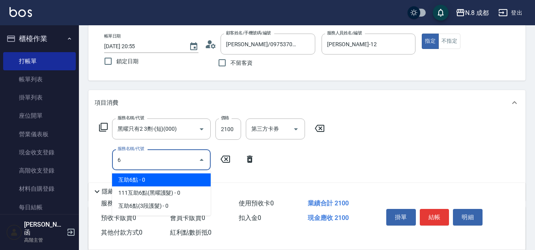
drag, startPoint x: 155, startPoint y: 179, endPoint x: 203, endPoint y: 175, distance: 47.5
click at [156, 179] on span "互助6點 - 0" at bounding box center [161, 179] width 99 height 13
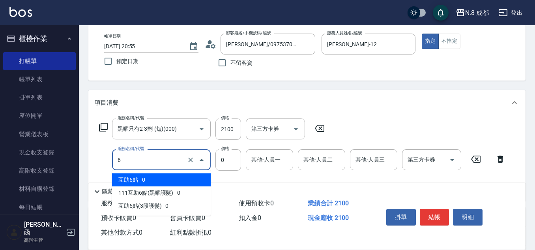
drag, startPoint x: 131, startPoint y: 160, endPoint x: 109, endPoint y: 155, distance: 22.7
click at [109, 156] on div "服務名稱/代號 6 服務名稱/代號 價格 0 價格 其他-人員一 其他-人員一 其他-人員二 其他-人員二 其他-人員三 其他-人員三 第三方卡券 第三方卡券" at bounding box center [302, 159] width 415 height 21
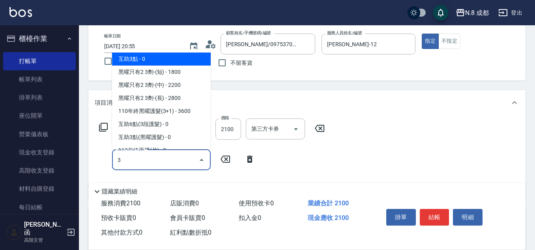
click at [148, 56] on span "互助3點 - 0" at bounding box center [161, 58] width 99 height 13
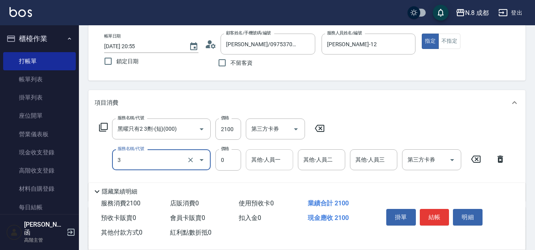
type input "互助3點(3)"
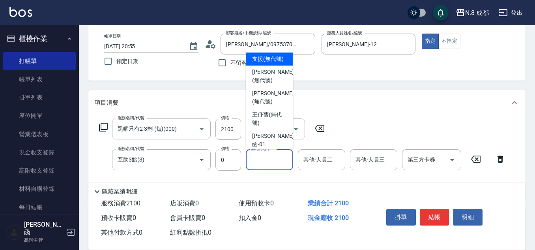
click at [270, 162] on input "其他-人員一" at bounding box center [269, 160] width 40 height 14
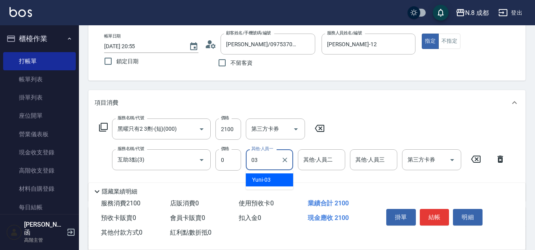
click at [269, 180] on span "Yuni -03" at bounding box center [261, 179] width 19 height 8
type input "Yuni-03"
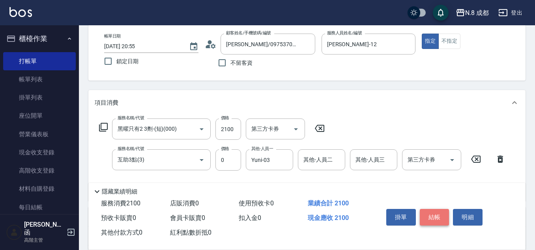
click at [439, 209] on button "結帳" at bounding box center [434, 217] width 30 height 17
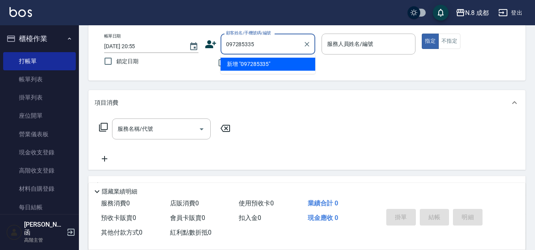
type input "0972853356"
drag, startPoint x: 262, startPoint y: 46, endPoint x: 178, endPoint y: 58, distance: 85.2
click at [178, 58] on div "帳單日期 2025/09/21 20:55 鎖定日期 顧客姓名/手機號碼/編號 0972853356 顧客姓名/手機號碼/編號 不留客資 服務人員姓名/編號 …" at bounding box center [307, 52] width 418 height 37
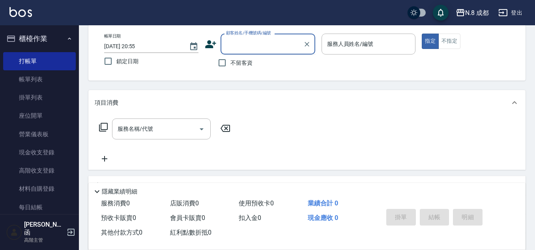
click at [209, 45] on icon at bounding box center [210, 44] width 11 height 8
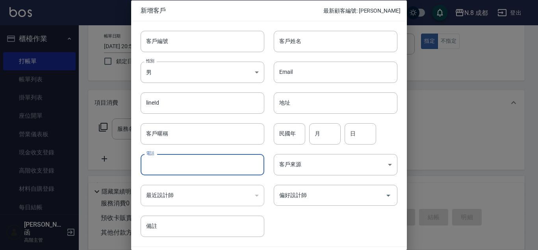
drag, startPoint x: 166, startPoint y: 168, endPoint x: 291, endPoint y: 90, distance: 146.9
click at [166, 167] on input "電話" at bounding box center [203, 164] width 124 height 21
paste input "0972853356"
type input "0972853356"
click at [318, 39] on input "客戶姓名" at bounding box center [336, 40] width 124 height 21
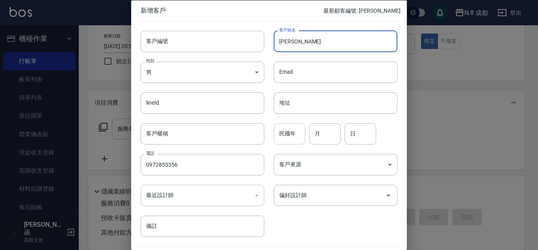
type input "[PERSON_NAME]"
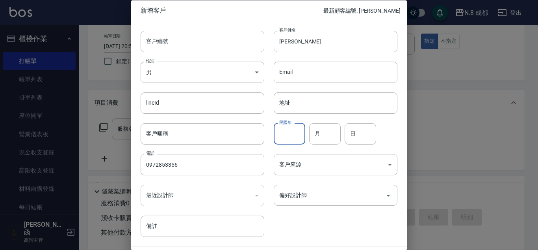
click at [276, 127] on input "民國年" at bounding box center [290, 133] width 32 height 21
type input "78"
click at [330, 138] on input "月" at bounding box center [325, 133] width 32 height 21
type input "03"
click at [369, 142] on input "日" at bounding box center [361, 133] width 32 height 21
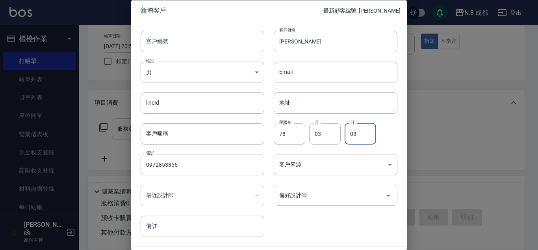
type input "03"
click at [321, 197] on input "偏好設計師" at bounding box center [330, 195] width 105 height 14
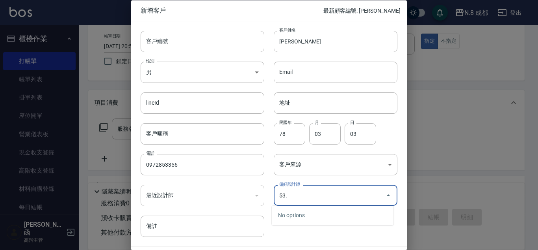
click at [305, 214] on div "No options" at bounding box center [333, 214] width 122 height 19
drag, startPoint x: 301, startPoint y: 198, endPoint x: 238, endPoint y: 201, distance: 62.4
click at [238, 201] on div "客戶編號 客戶編號 客戶姓名 黃晨芯 客戶姓名 性別 男 MALE 性別 Email Email lineId lineId 地址 地址 客戶暱稱 客戶暱稱 …" at bounding box center [264, 129] width 266 height 216
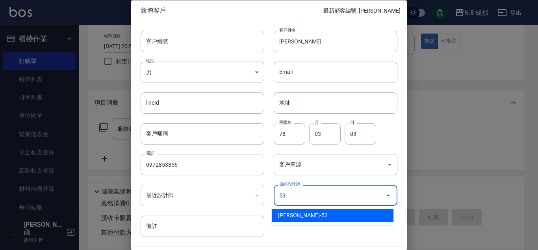
drag, startPoint x: 292, startPoint y: 214, endPoint x: 315, endPoint y: 214, distance: 22.1
click at [294, 214] on li "吳苡溶-53" at bounding box center [333, 215] width 122 height 13
type input "吳苡溶"
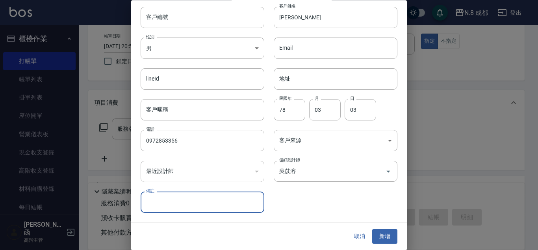
click at [379, 237] on button "新增" at bounding box center [385, 236] width 25 height 15
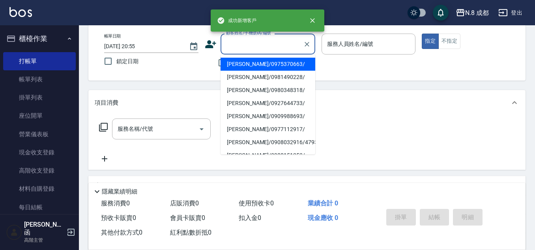
click at [233, 47] on input "顧客姓名/手機號碼/編號" at bounding box center [262, 44] width 76 height 14
paste input "0972853356"
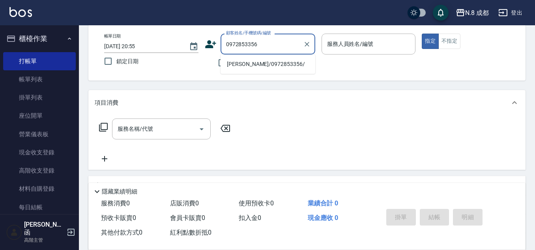
click at [240, 63] on li "黃晨芯/0972853356/" at bounding box center [267, 64] width 95 height 13
type input "黃晨芯/0972853356/"
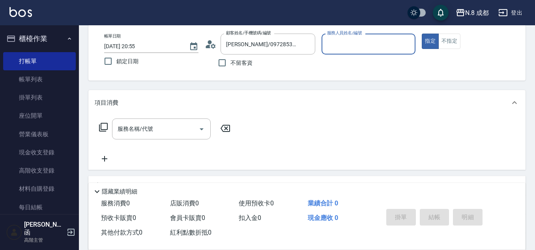
type input "吳苡溶-53"
click at [136, 130] on input "服務名稱/代號" at bounding box center [156, 129] width 80 height 14
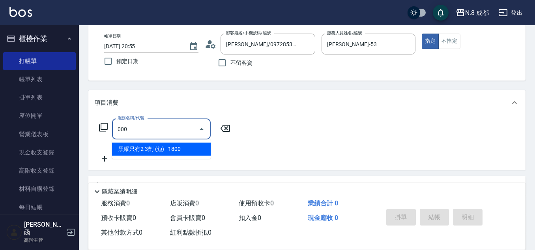
drag, startPoint x: 149, startPoint y: 149, endPoint x: 245, endPoint y: 134, distance: 96.6
click at [154, 147] on span "黑曜只有2 3劑-(短) - 1800" at bounding box center [161, 148] width 99 height 13
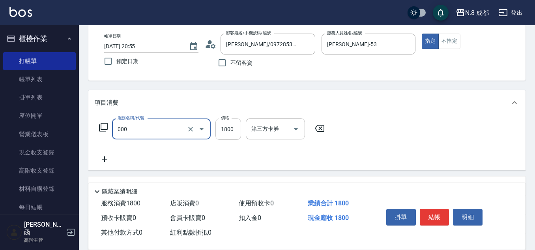
type input "黑曜只有2 3劑-(短)(000)"
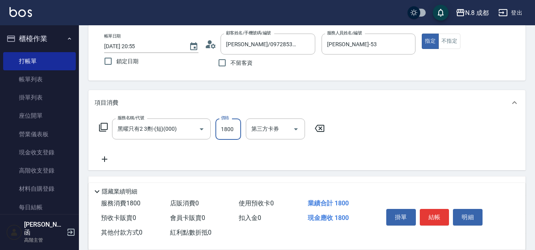
click at [229, 129] on input "1800" at bounding box center [228, 128] width 26 height 21
click at [290, 153] on div "服務名稱/代號 黑曜只有2 3劑-(短)(000) 服務名稱/代號 價格 1800 價格 第三方卡券 第三方卡券" at bounding box center [212, 140] width 235 height 45
click at [436, 211] on button "結帳" at bounding box center [434, 217] width 30 height 17
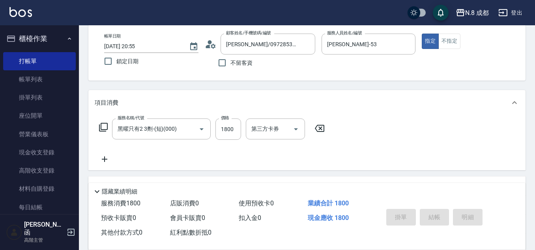
type input "2025/09/21 20:56"
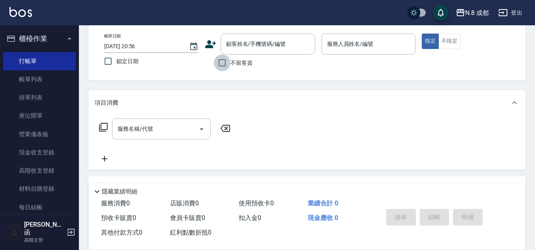
drag, startPoint x: 222, startPoint y: 61, endPoint x: 313, endPoint y: 52, distance: 91.9
click at [223, 61] on input "不留客資" at bounding box center [222, 62] width 17 height 17
checkbox input "true"
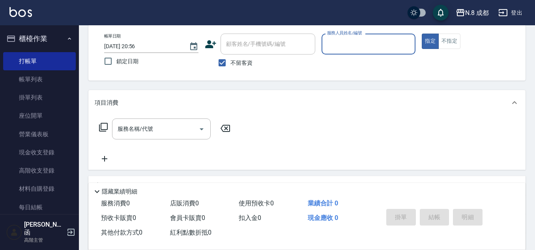
click at [345, 45] on input "服務人員姓名/編號" at bounding box center [368, 44] width 87 height 14
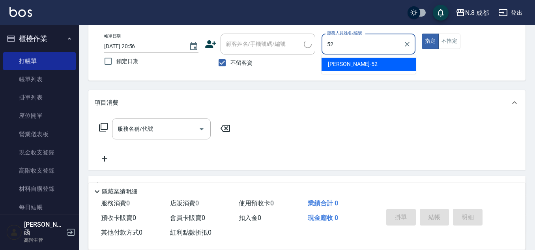
click at [341, 64] on span "楊博舜 -52" at bounding box center [353, 64] width 50 height 8
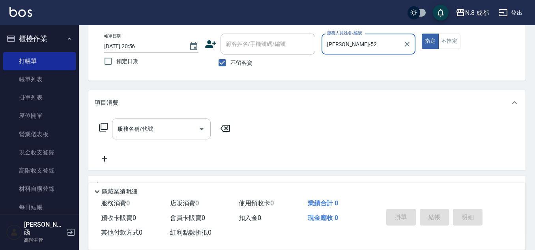
drag, startPoint x: 127, startPoint y: 121, endPoint x: 136, endPoint y: 124, distance: 9.6
click at [128, 121] on div "服務名稱/代號" at bounding box center [161, 128] width 99 height 21
type input "楊博舜-52"
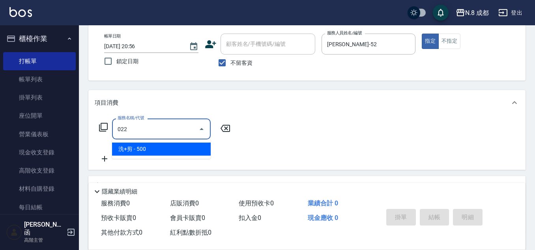
drag, startPoint x: 145, startPoint y: 145, endPoint x: 212, endPoint y: 137, distance: 67.8
click at [145, 148] on span "洗+剪 - 500" at bounding box center [161, 148] width 99 height 13
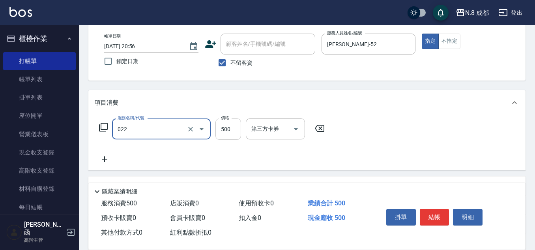
type input "洗+剪(022)"
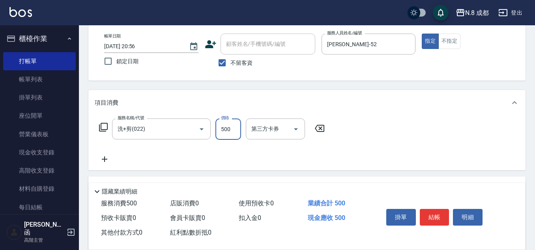
click at [227, 128] on input "500" at bounding box center [228, 128] width 26 height 21
type input "600"
click at [108, 160] on icon at bounding box center [105, 158] width 20 height 9
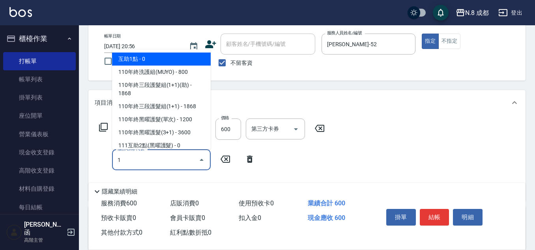
drag, startPoint x: 147, startPoint y: 58, endPoint x: 301, endPoint y: 132, distance: 170.9
click at [147, 58] on span "互助1點 - 0" at bounding box center [161, 58] width 99 height 13
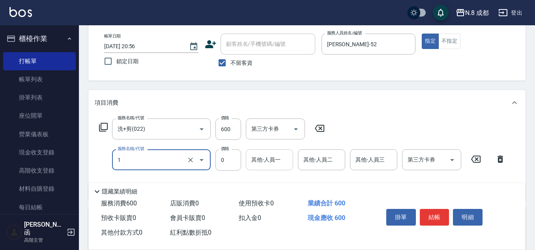
type input "互助1點(1)"
click at [266, 164] on input "其他-人員一" at bounding box center [269, 160] width 40 height 14
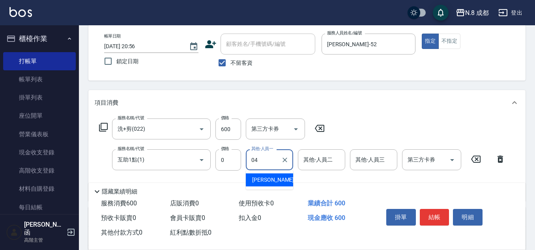
click at [276, 183] on span "林氏嬌玲 -04" at bounding box center [277, 179] width 50 height 8
type input "林氏嬌玲-04"
click at [441, 211] on button "結帳" at bounding box center [434, 217] width 30 height 17
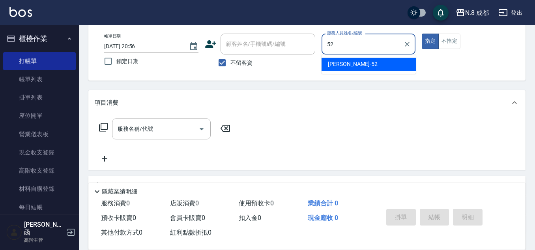
click at [350, 63] on span "楊博舜 -52" at bounding box center [353, 64] width 50 height 8
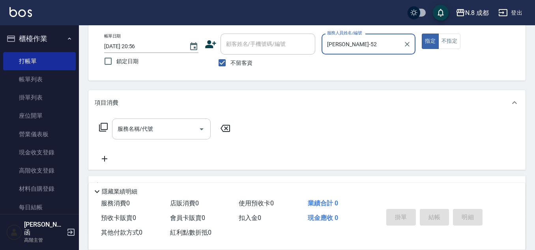
type input "楊博舜-52"
click at [151, 126] on input "服務名稱/代號" at bounding box center [156, 129] width 80 height 14
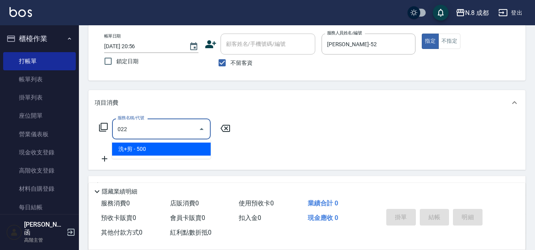
drag, startPoint x: 138, startPoint y: 151, endPoint x: 240, endPoint y: 147, distance: 103.0
click at [142, 151] on span "洗+剪 - 500" at bounding box center [161, 148] width 99 height 13
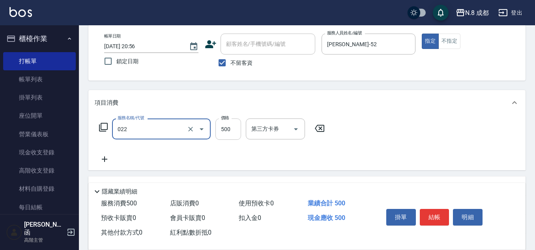
type input "洗+剪(022)"
click at [229, 129] on input "500" at bounding box center [228, 128] width 26 height 21
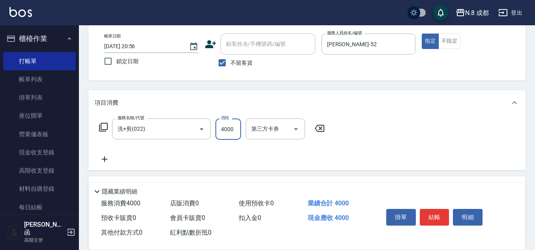
type input "4000"
drag, startPoint x: 105, startPoint y: 159, endPoint x: 110, endPoint y: 159, distance: 4.7
click at [110, 159] on icon at bounding box center [105, 158] width 20 height 9
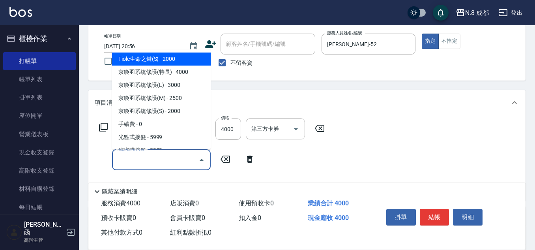
click at [143, 162] on input "服務名稱/代號" at bounding box center [156, 160] width 80 height 14
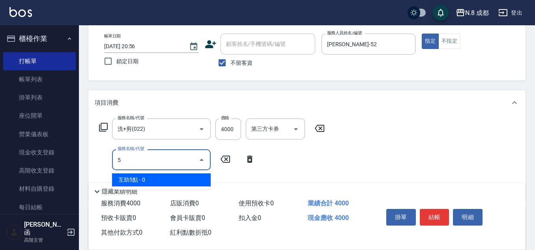
drag, startPoint x: 149, startPoint y: 176, endPoint x: 201, endPoint y: 174, distance: 52.5
click at [149, 176] on span "互助5點 - 0" at bounding box center [161, 179] width 99 height 13
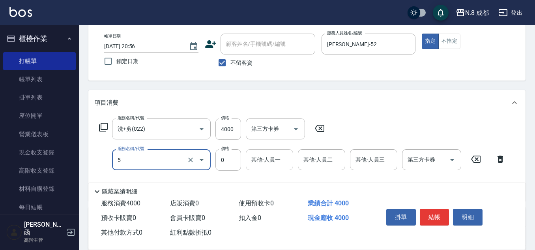
type input "互助5點(5)"
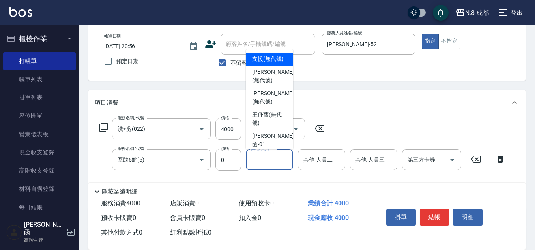
click at [274, 166] on input "其他-人員一" at bounding box center [269, 160] width 40 height 14
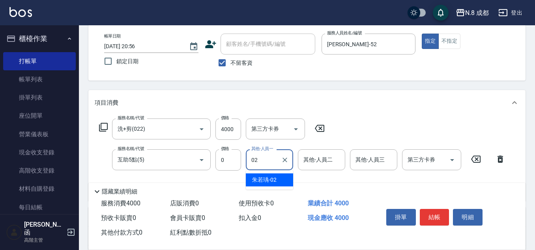
click at [271, 183] on span "朱若瑀 -02" at bounding box center [264, 179] width 24 height 8
type input "朱若瑀-02"
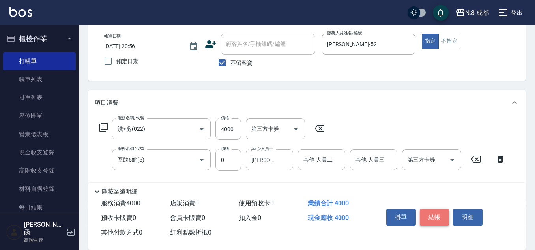
click at [437, 215] on button "結帳" at bounding box center [434, 217] width 30 height 17
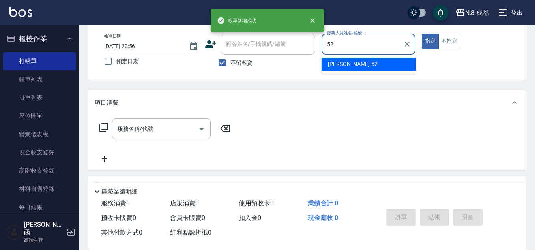
click at [343, 64] on span "楊博舜 -52" at bounding box center [353, 64] width 50 height 8
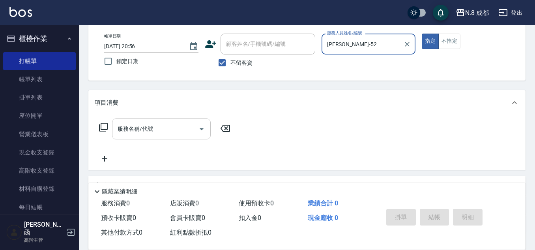
type input "楊博舜-52"
click at [142, 129] on input "服務名稱/代號" at bounding box center [156, 129] width 80 height 14
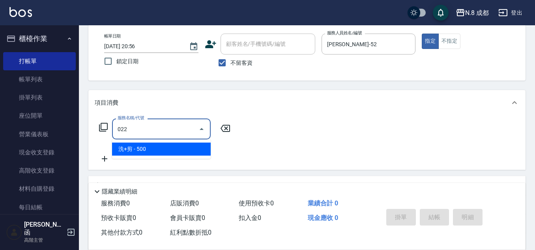
drag, startPoint x: 143, startPoint y: 143, endPoint x: 166, endPoint y: 142, distance: 22.9
click at [144, 143] on span "洗+剪 - 500" at bounding box center [161, 148] width 99 height 13
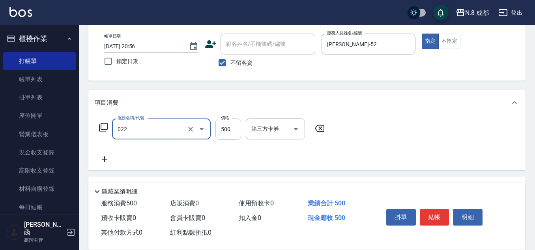
type input "洗+剪(022)"
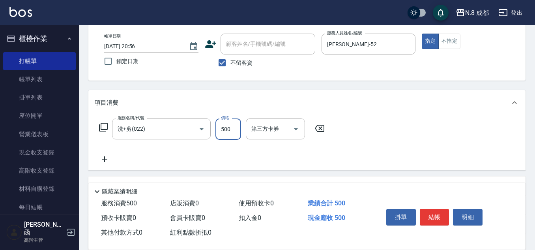
drag, startPoint x: 231, startPoint y: 126, endPoint x: 192, endPoint y: 140, distance: 41.0
click at [231, 126] on input "500" at bounding box center [228, 128] width 26 height 21
type input "600"
click at [106, 158] on icon at bounding box center [105, 158] width 20 height 9
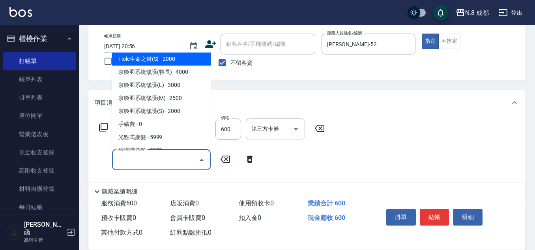
click at [140, 158] on input "服務名稱/代號" at bounding box center [156, 160] width 80 height 14
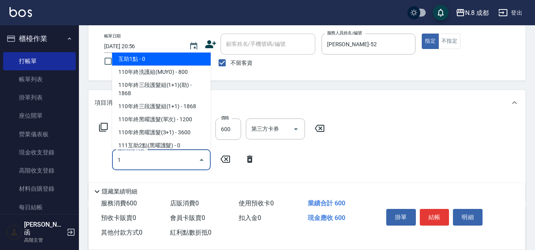
click at [138, 57] on span "互助1點 - 0" at bounding box center [161, 58] width 99 height 13
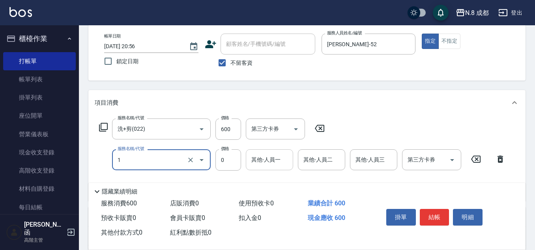
type input "互助1點(1)"
click at [260, 155] on div "其他-人員一 0 其他-人員一" at bounding box center [269, 159] width 47 height 21
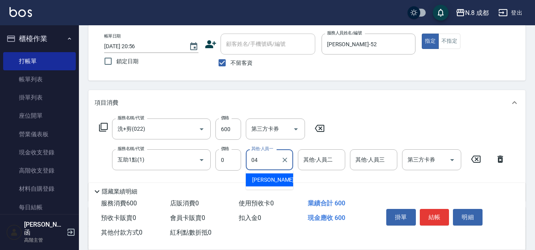
click at [264, 177] on span "林氏嬌玲 -04" at bounding box center [277, 179] width 50 height 8
type input "林氏嬌玲-04"
click at [440, 211] on button "結帳" at bounding box center [434, 217] width 30 height 17
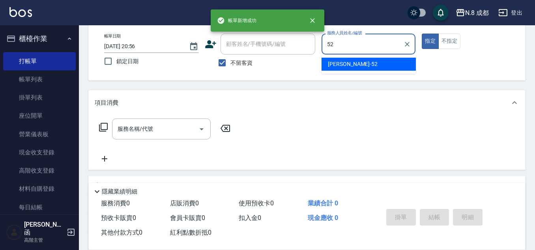
drag, startPoint x: 340, startPoint y: 61, endPoint x: 105, endPoint y: 123, distance: 243.2
click at [341, 60] on span "楊博舜 -52" at bounding box center [353, 64] width 50 height 8
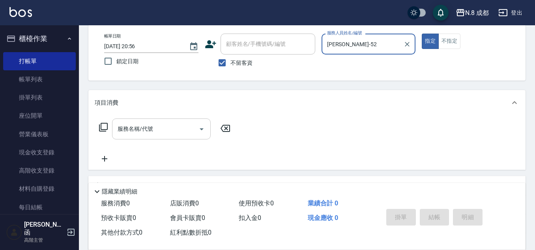
type input "楊博舜-52"
click at [143, 128] on input "服務名稱/代號" at bounding box center [156, 129] width 80 height 14
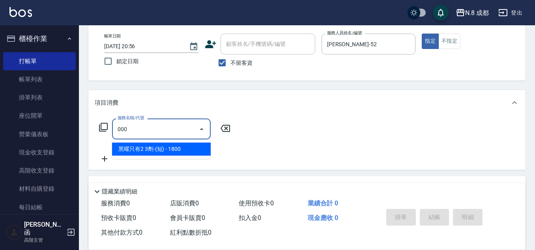
click at [155, 147] on span "黑曜只有2 3劑-(短) - 1800" at bounding box center [161, 148] width 99 height 13
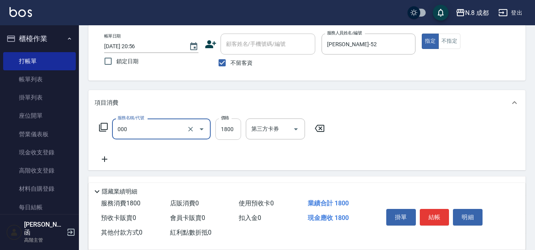
type input "黑曜只有2 3劑-(短)(000)"
click at [233, 130] on input "1800" at bounding box center [228, 128] width 26 height 21
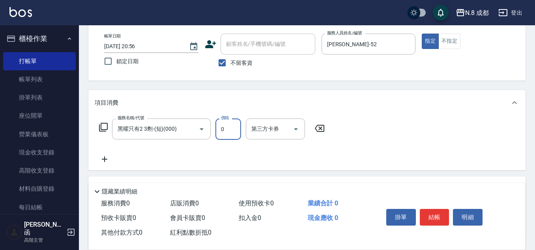
type input "0"
click at [112, 158] on icon at bounding box center [105, 158] width 20 height 9
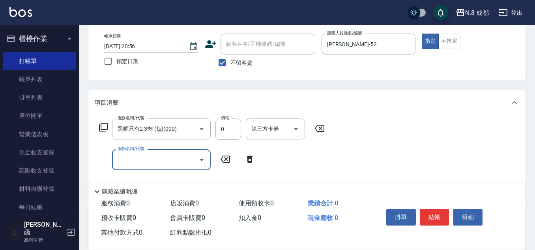
drag, startPoint x: 112, startPoint y: 158, endPoint x: 129, endPoint y: 162, distance: 16.5
click at [125, 161] on input "服務名稱/代號" at bounding box center [156, 160] width 80 height 14
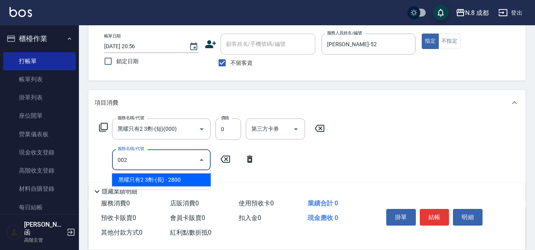
drag, startPoint x: 153, startPoint y: 181, endPoint x: 267, endPoint y: 171, distance: 114.7
click at [158, 180] on span "黑曜只有2 3劑-(長) - 2800" at bounding box center [161, 179] width 99 height 13
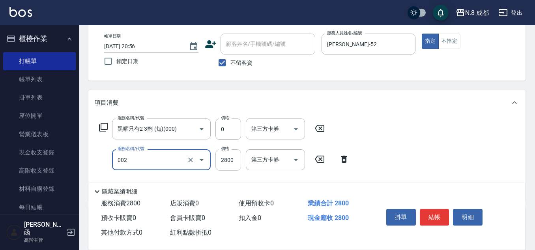
type input "黑曜只有2 3劑-(長)(002)"
click at [233, 160] on input "2800" at bounding box center [228, 159] width 26 height 21
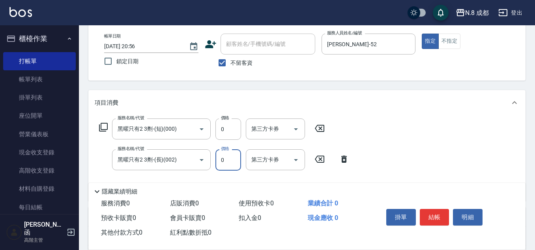
click at [232, 157] on input "0" at bounding box center [228, 159] width 26 height 21
drag, startPoint x: 231, startPoint y: 158, endPoint x: 222, endPoint y: 158, distance: 9.1
click at [221, 158] on input "0" at bounding box center [228, 159] width 26 height 21
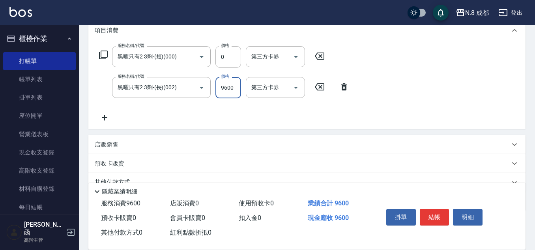
scroll to position [118, 0]
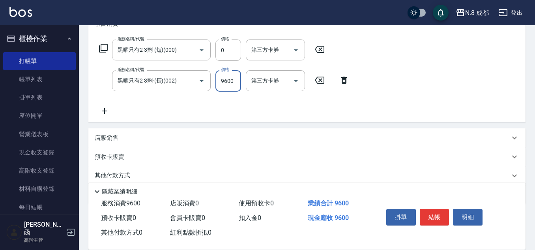
type input "9600"
click at [106, 108] on icon at bounding box center [105, 110] width 20 height 9
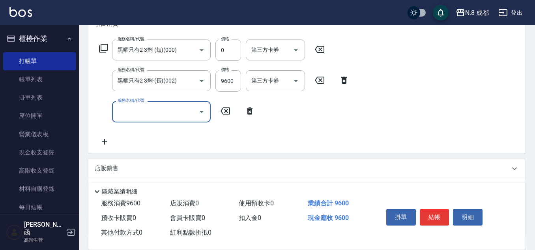
click at [136, 109] on input "服務名稱/代號" at bounding box center [156, 111] width 80 height 14
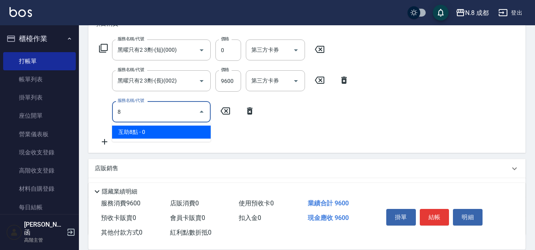
drag, startPoint x: 145, startPoint y: 130, endPoint x: 194, endPoint y: 129, distance: 48.5
click at [147, 130] on span "互助8點 - 0" at bounding box center [161, 131] width 99 height 13
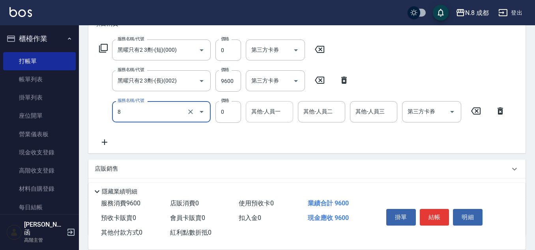
type input "互助8點(8)"
click at [272, 118] on input "其他-人員一" at bounding box center [269, 111] width 40 height 14
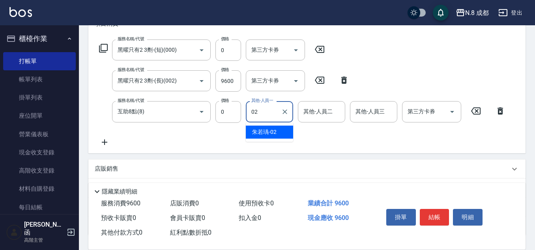
click at [268, 132] on span "朱若瑀 -02" at bounding box center [264, 132] width 24 height 8
type input "朱若瑀-02"
click at [106, 143] on icon at bounding box center [105, 141] width 20 height 9
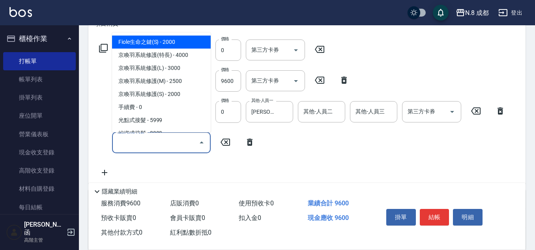
click at [151, 144] on input "服務名稱/代號" at bounding box center [156, 143] width 80 height 14
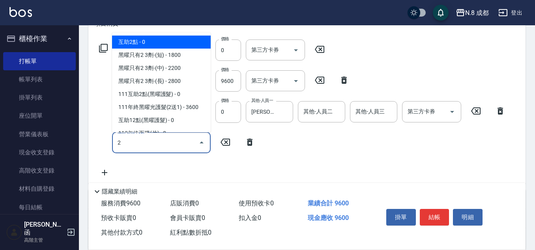
click at [149, 45] on span "互助2點 - 0" at bounding box center [161, 41] width 99 height 13
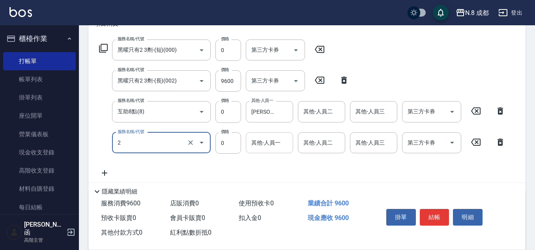
type input "互助2點(2)"
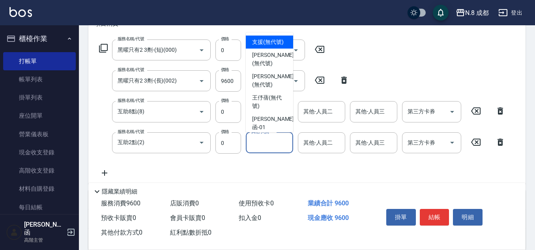
click at [270, 140] on input "其他-人員一" at bounding box center [269, 143] width 40 height 14
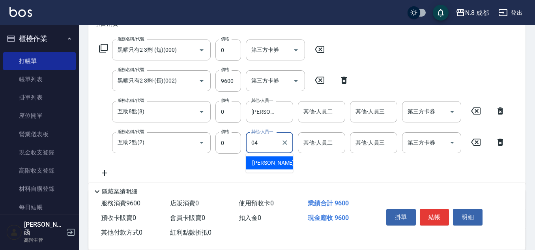
click at [270, 160] on span "林氏嬌玲 -04" at bounding box center [277, 162] width 50 height 8
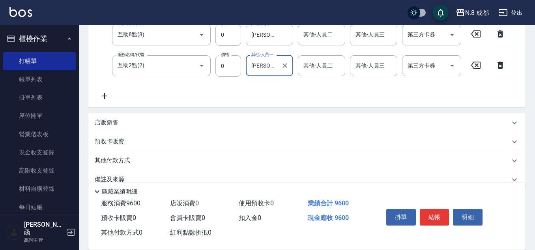
scroll to position [197, 0]
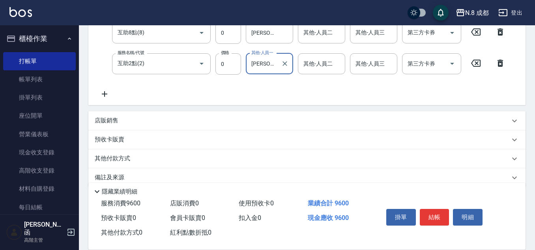
type input "林氏嬌玲-04"
click at [108, 120] on p "店販銷售" at bounding box center [107, 120] width 24 height 8
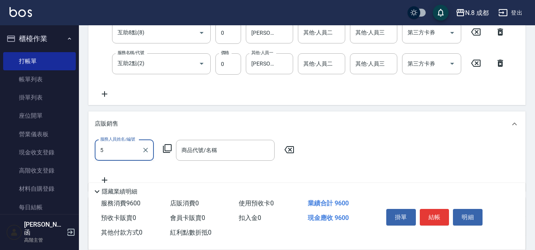
scroll to position [0, 0]
drag, startPoint x: 123, startPoint y: 168, endPoint x: 144, endPoint y: 163, distance: 21.5
click at [124, 168] on span "楊博舜 -52" at bounding box center [126, 170] width 50 height 8
type input "楊博舜-52"
click at [171, 149] on div "服務人員姓名/編號 楊博舜-52 服務人員姓名/編號 商品代號/名稱 商品代號/名稱" at bounding box center [197, 150] width 204 height 21
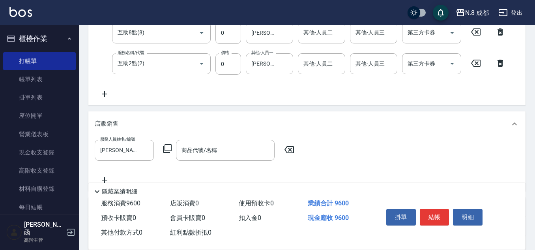
click at [171, 146] on icon at bounding box center [166, 147] width 9 height 9
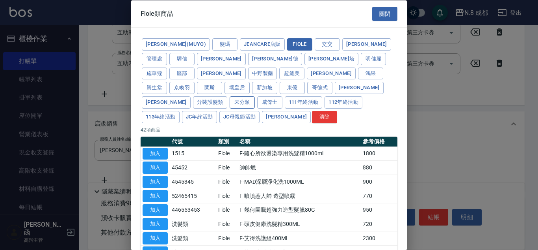
click at [255, 96] on button "未分類" at bounding box center [242, 102] width 25 height 12
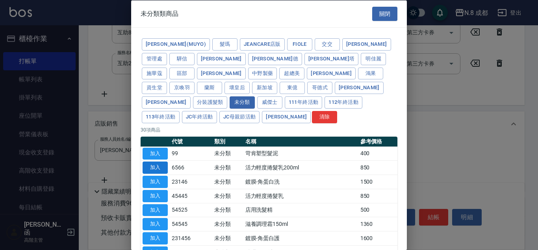
click at [157, 161] on button "加入" at bounding box center [155, 167] width 25 height 12
type input "活力輕度捲髮乳200ml"
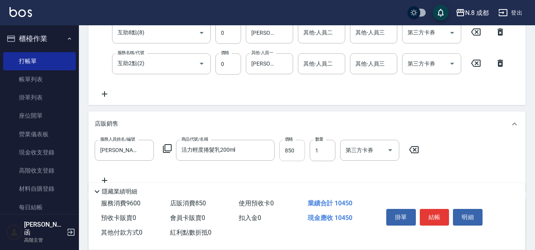
click at [298, 150] on input "850" at bounding box center [292, 150] width 26 height 21
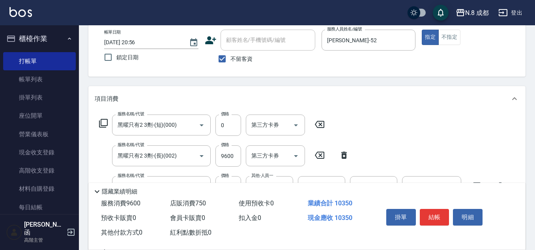
scroll to position [39, 0]
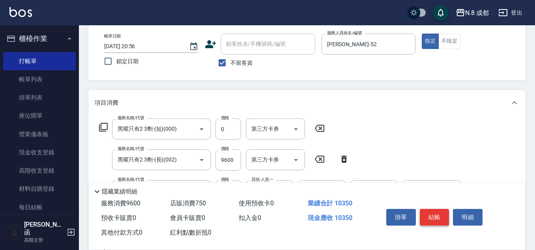
type input "750"
click at [441, 212] on button "結帳" at bounding box center [434, 217] width 30 height 17
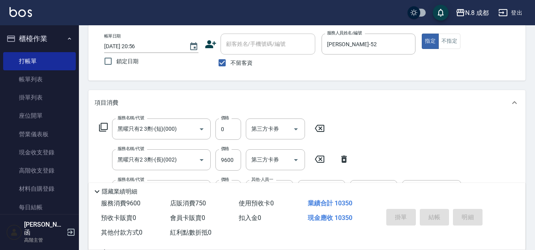
type input "2025/09/21 20:57"
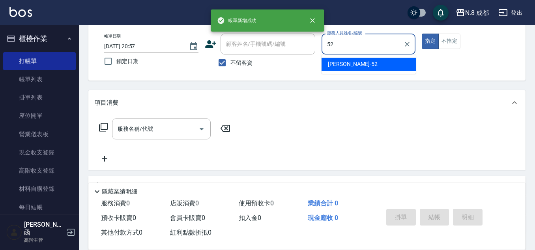
click at [339, 65] on span "楊博舜 -52" at bounding box center [353, 64] width 50 height 8
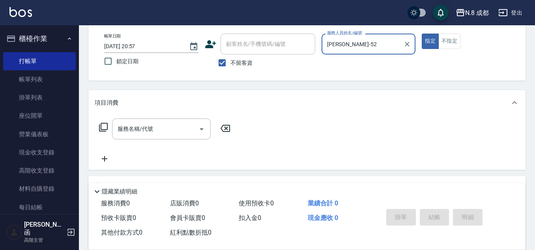
type input "楊博舜-52"
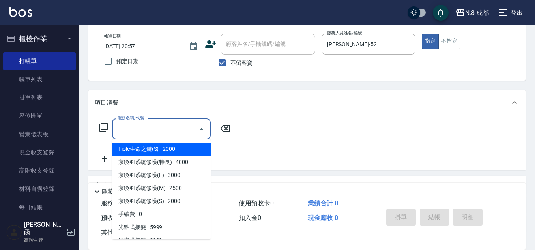
click at [145, 132] on input "服務名稱/代號" at bounding box center [156, 129] width 80 height 14
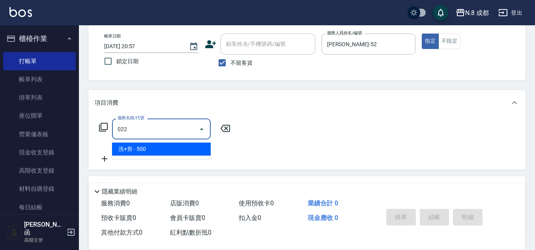
drag, startPoint x: 142, startPoint y: 148, endPoint x: 199, endPoint y: 137, distance: 58.5
click at [143, 148] on span "洗+剪 - 500" at bounding box center [161, 148] width 99 height 13
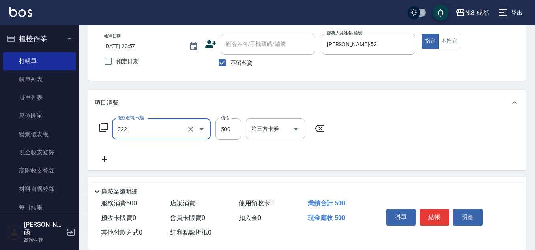
type input "洗+剪(022)"
click at [107, 160] on icon at bounding box center [105, 158] width 20 height 9
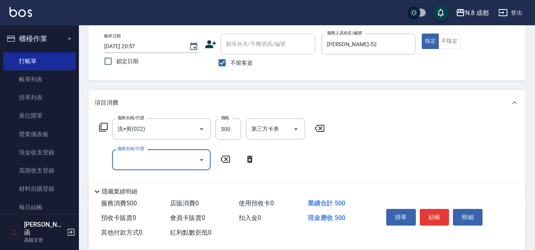
click at [123, 160] on input "服務名稱/代號" at bounding box center [156, 160] width 80 height 14
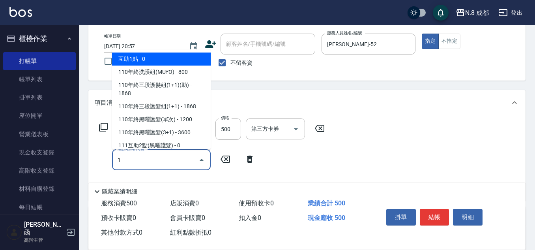
click at [142, 59] on span "互助1點 - 0" at bounding box center [161, 58] width 99 height 13
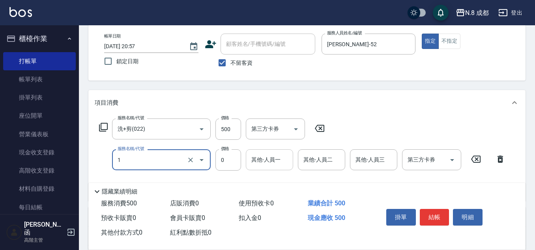
type input "互助1點(1)"
click at [272, 164] on input "其他-人員一" at bounding box center [269, 160] width 40 height 14
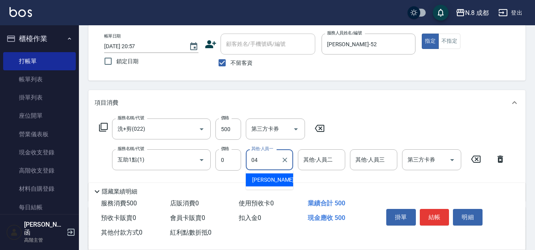
click at [281, 182] on span "林氏嬌玲 -04" at bounding box center [277, 179] width 50 height 8
type input "林氏嬌玲-04"
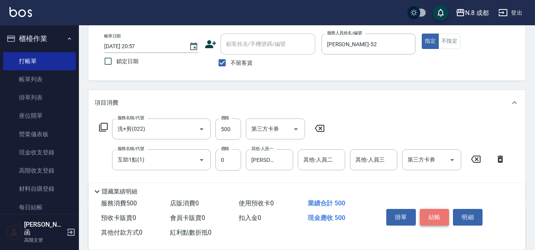
click at [432, 210] on button "結帳" at bounding box center [434, 217] width 30 height 17
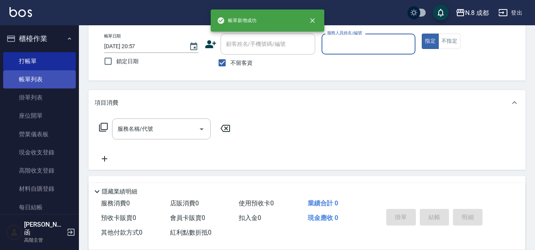
drag, startPoint x: 39, startPoint y: 80, endPoint x: 48, endPoint y: 81, distance: 8.7
click at [39, 81] on link "帳單列表" at bounding box center [39, 79] width 73 height 18
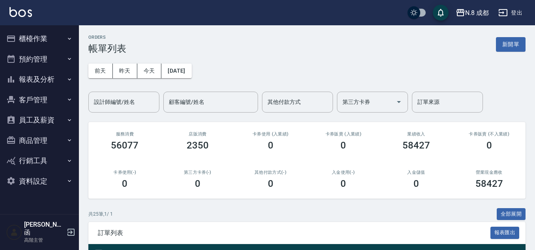
click at [52, 82] on button "報表及分析" at bounding box center [39, 79] width 73 height 20
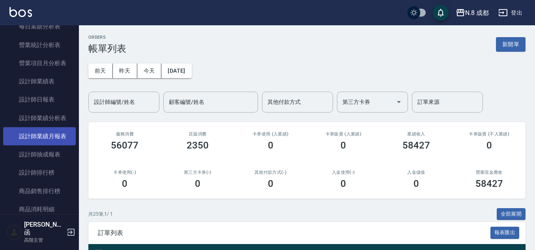
scroll to position [276, 0]
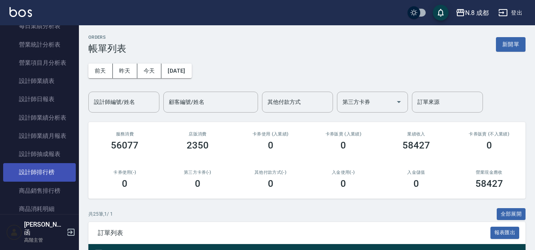
click at [52, 174] on link "設計師排行榜" at bounding box center [39, 172] width 73 height 18
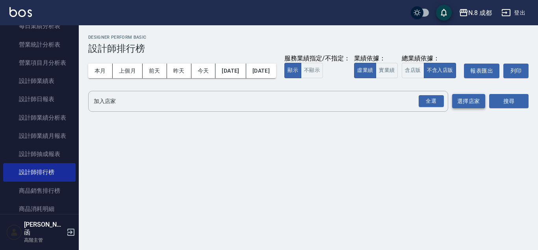
click at [456, 108] on button "選擇店家" at bounding box center [469, 101] width 33 height 15
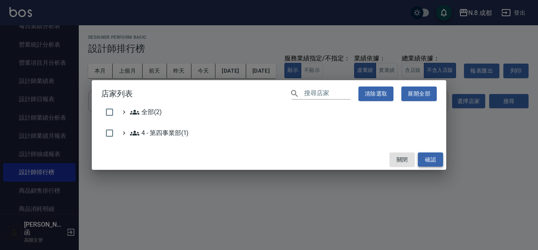
click at [420, 158] on button "確認" at bounding box center [430, 159] width 25 height 15
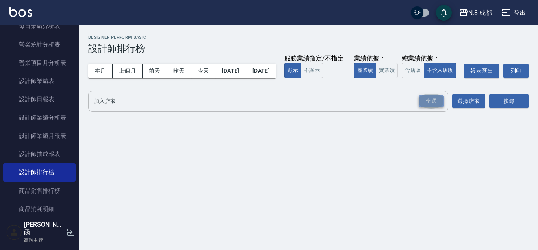
click at [432, 107] on div "全選" at bounding box center [431, 101] width 25 height 12
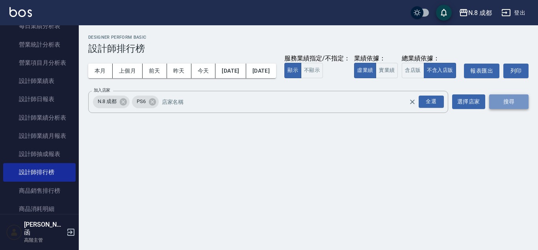
click at [523, 109] on button "搜尋" at bounding box center [509, 101] width 39 height 15
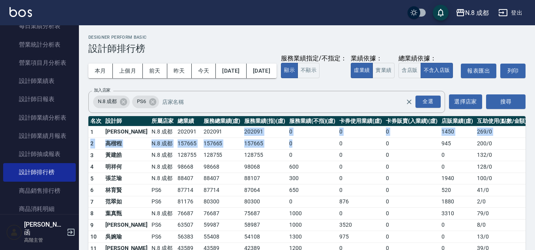
drag, startPoint x: 213, startPoint y: 151, endPoint x: 291, endPoint y: 158, distance: 78.0
click at [291, 158] on tbody "1 [PERSON_NAME]8 成都 202091 202091 202091 0 0 0 1450 269 / 0 2 [PERSON_NAME]程 N.…" at bounding box center [308, 236] width 440 height 220
click at [291, 149] on td "0" at bounding box center [312, 144] width 50 height 12
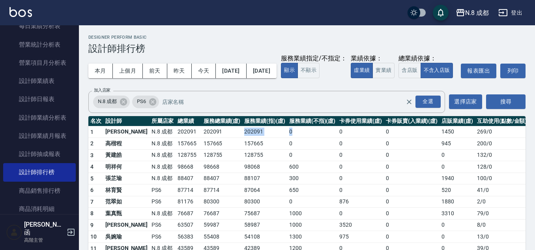
drag, startPoint x: 247, startPoint y: 152, endPoint x: 204, endPoint y: 147, distance: 43.2
click at [204, 138] on tr "1 [PERSON_NAME]8 成都 202091 202091 202091 0 0 0 1450 269 / 0" at bounding box center [308, 132] width 440 height 12
click at [204, 138] on td "202091" at bounding box center [221, 132] width 41 height 12
drag, startPoint x: 244, startPoint y: 151, endPoint x: 270, endPoint y: 153, distance: 26.5
click at [270, 153] on tbody "1 [PERSON_NAME]8 成都 202091 202091 202091 0 0 0 1450 269 / 0 2 [PERSON_NAME]程 N.…" at bounding box center [308, 236] width 440 height 220
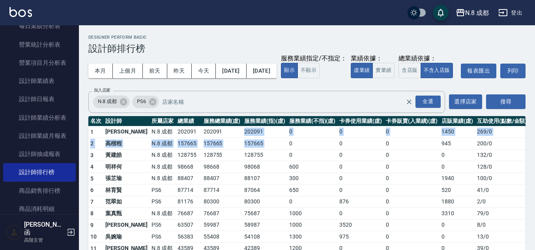
click at [287, 149] on td "0" at bounding box center [312, 144] width 50 height 12
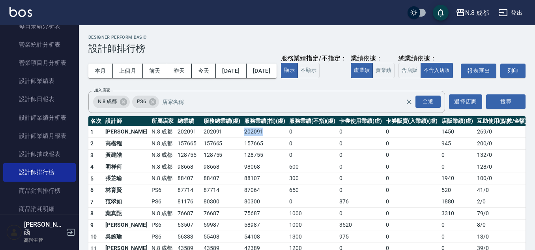
drag, startPoint x: 256, startPoint y: 147, endPoint x: 211, endPoint y: 146, distance: 44.6
click at [211, 138] on tr "1 [PERSON_NAME]8 成都 202091 202091 202091 0 0 0 1450 269 / 0" at bounding box center [308, 132] width 440 height 12
click at [211, 138] on td "202091" at bounding box center [221, 132] width 41 height 12
click at [261, 138] on tr "1 [PERSON_NAME]8 成都 202091 202091 202091 0 0 0 1450 269 / 0" at bounding box center [308, 132] width 440 height 12
click at [261, 138] on td "202091" at bounding box center [264, 132] width 45 height 12
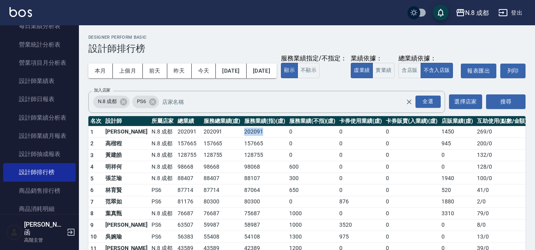
click at [206, 138] on td "202091" at bounding box center [221, 132] width 41 height 12
drag, startPoint x: 207, startPoint y: 144, endPoint x: 278, endPoint y: 149, distance: 70.4
click at [278, 138] on tr "1 [PERSON_NAME]8 成都 202091 202091 202091 0 0 0 1450 269 / 0" at bounding box center [308, 132] width 440 height 12
click at [287, 138] on td "0" at bounding box center [312, 132] width 50 height 12
drag, startPoint x: 266, startPoint y: 149, endPoint x: 220, endPoint y: 151, distance: 45.4
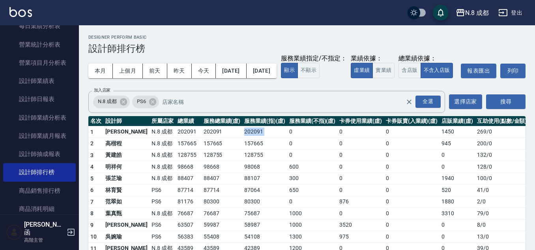
click at [220, 138] on tr "1 [PERSON_NAME]8 成都 202091 202091 202091 0 0 0 1450 269 / 0" at bounding box center [308, 132] width 440 height 12
click at [217, 138] on td "202091" at bounding box center [221, 132] width 41 height 12
click at [219, 138] on td "202091" at bounding box center [221, 132] width 41 height 12
click at [242, 138] on td "202091" at bounding box center [264, 132] width 45 height 12
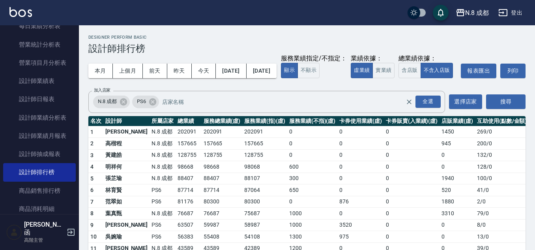
click at [247, 138] on td "202091" at bounding box center [264, 132] width 45 height 12
drag, startPoint x: 224, startPoint y: 150, endPoint x: 245, endPoint y: 149, distance: 21.7
click at [245, 138] on td "202091" at bounding box center [264, 132] width 45 height 12
click at [261, 149] on td "157665" at bounding box center [264, 144] width 45 height 12
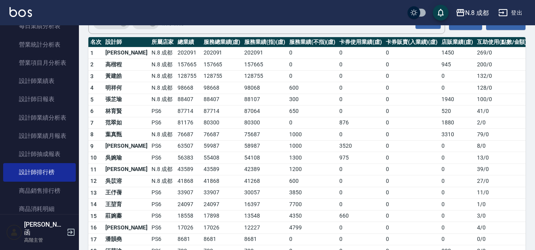
scroll to position [121, 0]
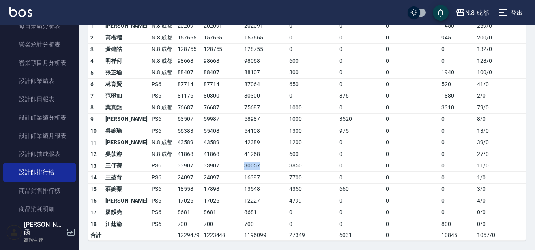
drag, startPoint x: 225, startPoint y: 166, endPoint x: 241, endPoint y: 167, distance: 15.8
click at [242, 167] on td "30057" at bounding box center [264, 166] width 45 height 12
drag, startPoint x: 243, startPoint y: 107, endPoint x: 215, endPoint y: 110, distance: 28.6
click at [215, 110] on tr "8 [PERSON_NAME]8 成都 76687 76687 75687 1000 0 0 3310 79 / 0" at bounding box center [308, 108] width 440 height 12
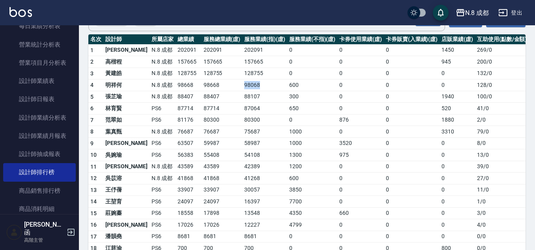
drag, startPoint x: 244, startPoint y: 101, endPoint x: 211, endPoint y: 100, distance: 33.9
click at [211, 91] on tr "4 明祥[PERSON_NAME]8 成都 98668 98668 98068 600 0 0 0 128 / 0" at bounding box center [308, 85] width 440 height 12
click at [211, 91] on td "98668" at bounding box center [221, 85] width 41 height 12
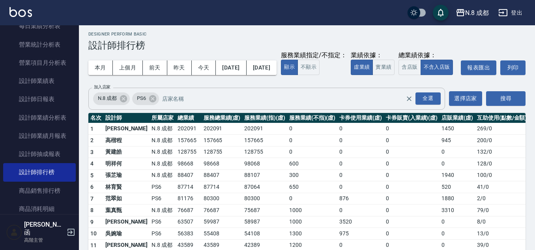
scroll to position [3, 0]
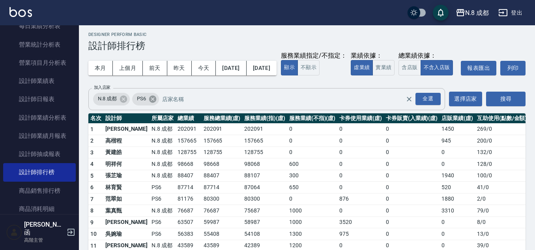
click at [153, 102] on icon at bounding box center [152, 98] width 7 height 7
click at [494, 106] on button "搜尋" at bounding box center [505, 98] width 39 height 15
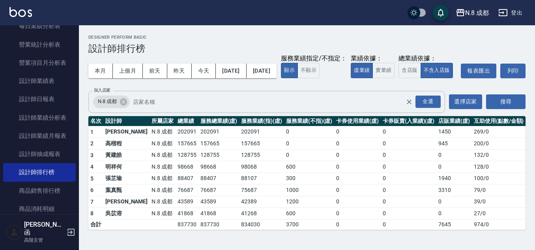
scroll to position [5, 0]
drag, startPoint x: 220, startPoint y: 231, endPoint x: 260, endPoint y: 237, distance: 39.8
click at [260, 229] on tr "合計 837730 837730 834030 3700 0 0 7645 974 / 0" at bounding box center [306, 224] width 437 height 10
click at [375, 88] on div "本月 上個月 [DATE] [DATE] [DATE] [DATE] [DATE] 服務業績指定/不指定： 顯示 不顯示 業績依據： 虛業績 實業績 總業績依…" at bounding box center [306, 71] width 437 height 34
drag, startPoint x: 222, startPoint y: 236, endPoint x: 250, endPoint y: 238, distance: 28.9
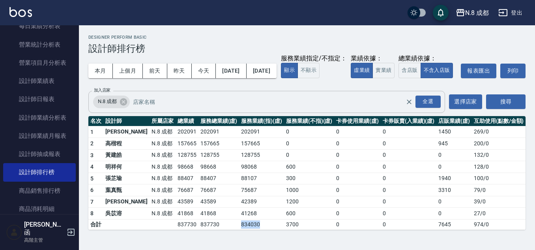
click at [250, 229] on td "834030" at bounding box center [261, 224] width 45 height 10
drag, startPoint x: 252, startPoint y: 233, endPoint x: 218, endPoint y: 236, distance: 33.6
click at [218, 229] on tr "合計 837730 837730 834030 3700 0 0 7645 974 / 0" at bounding box center [306, 224] width 437 height 10
click at [218, 229] on td "837730" at bounding box center [218, 224] width 41 height 10
